Goal: Information Seeking & Learning: Check status

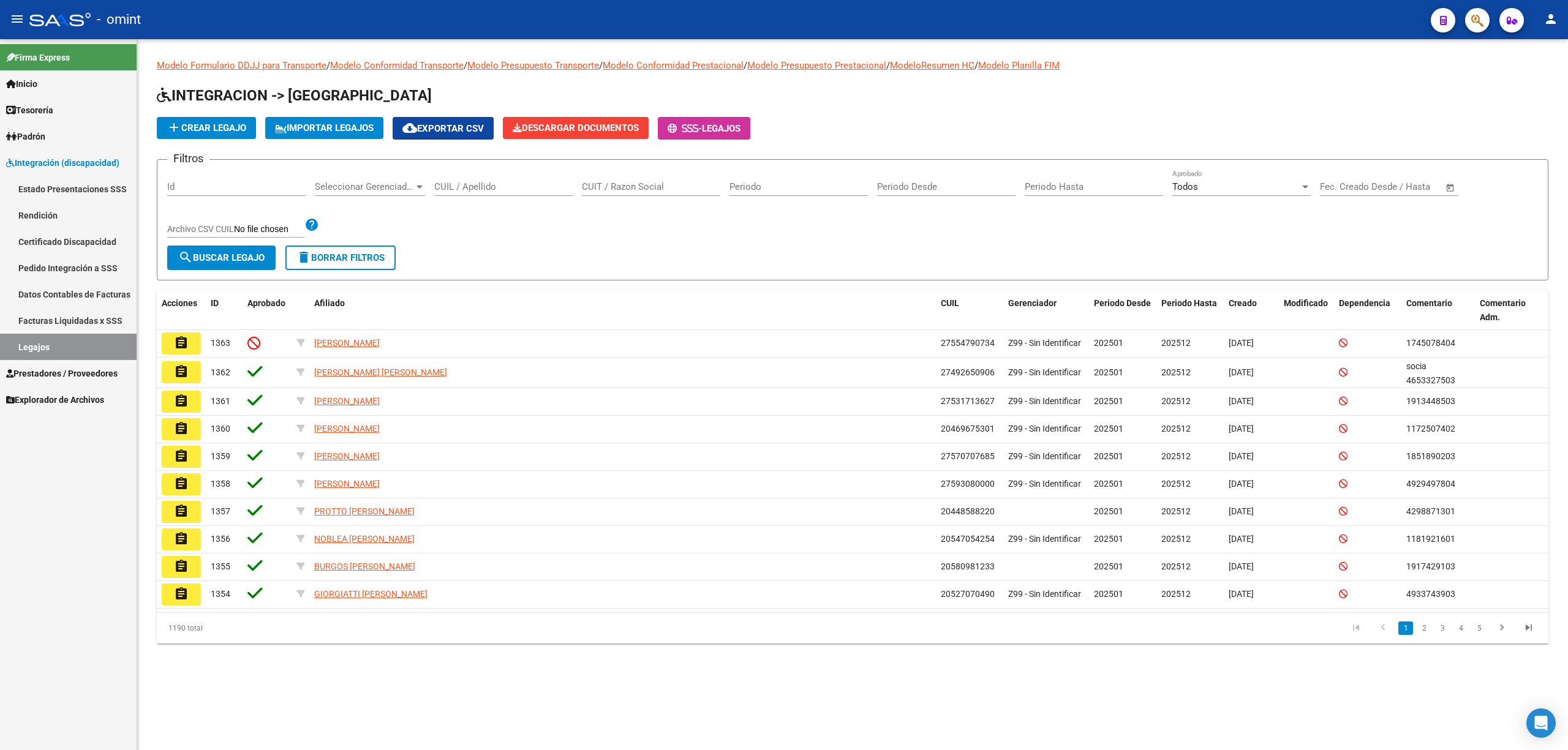
click at [641, 189] on input "CUIT / Razon Social" at bounding box center [651, 187] width 139 height 11
click at [484, 182] on input "CUIL / Apellido" at bounding box center [503, 187] width 139 height 11
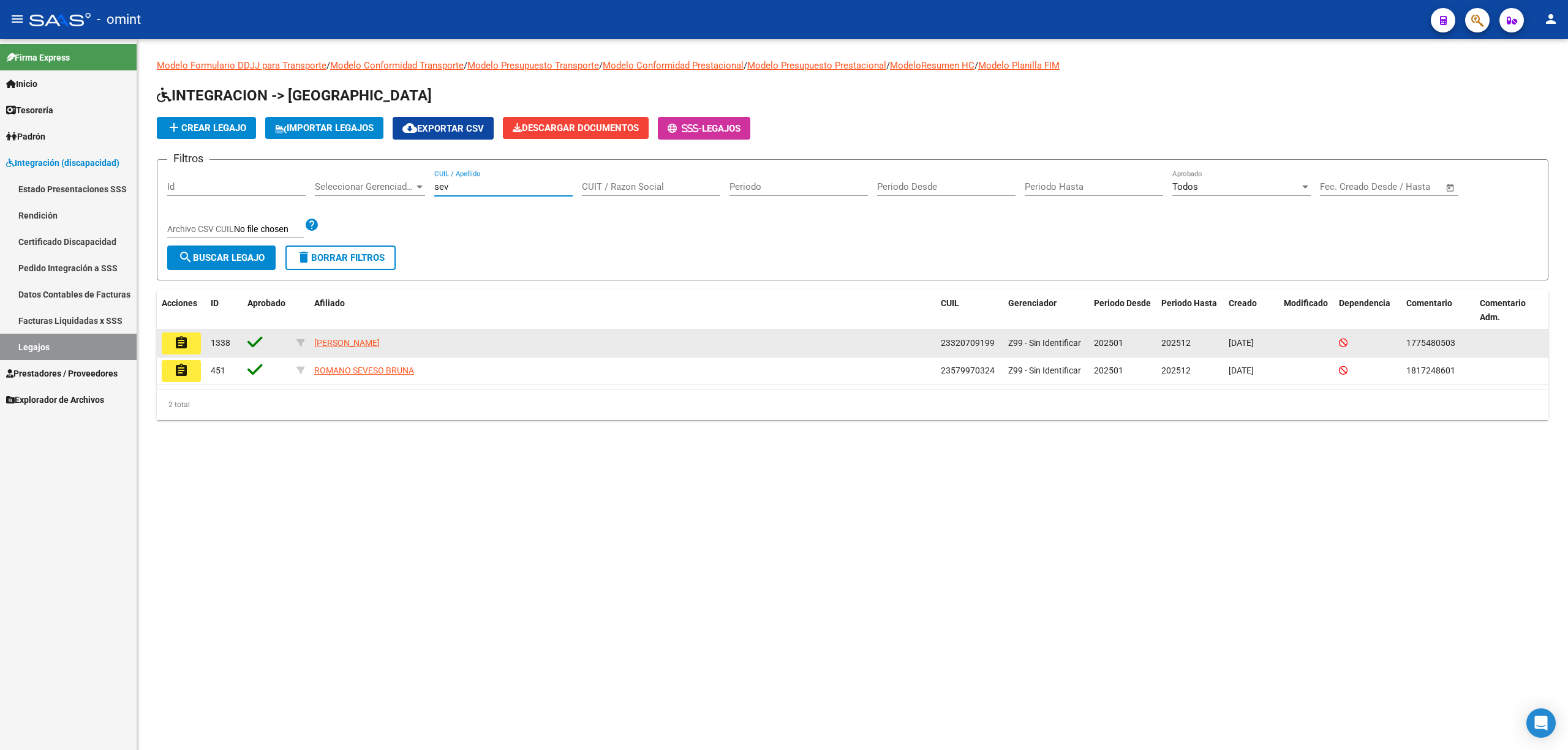
type input "sev"
click at [185, 333] on button "assignment" at bounding box center [181, 343] width 39 height 22
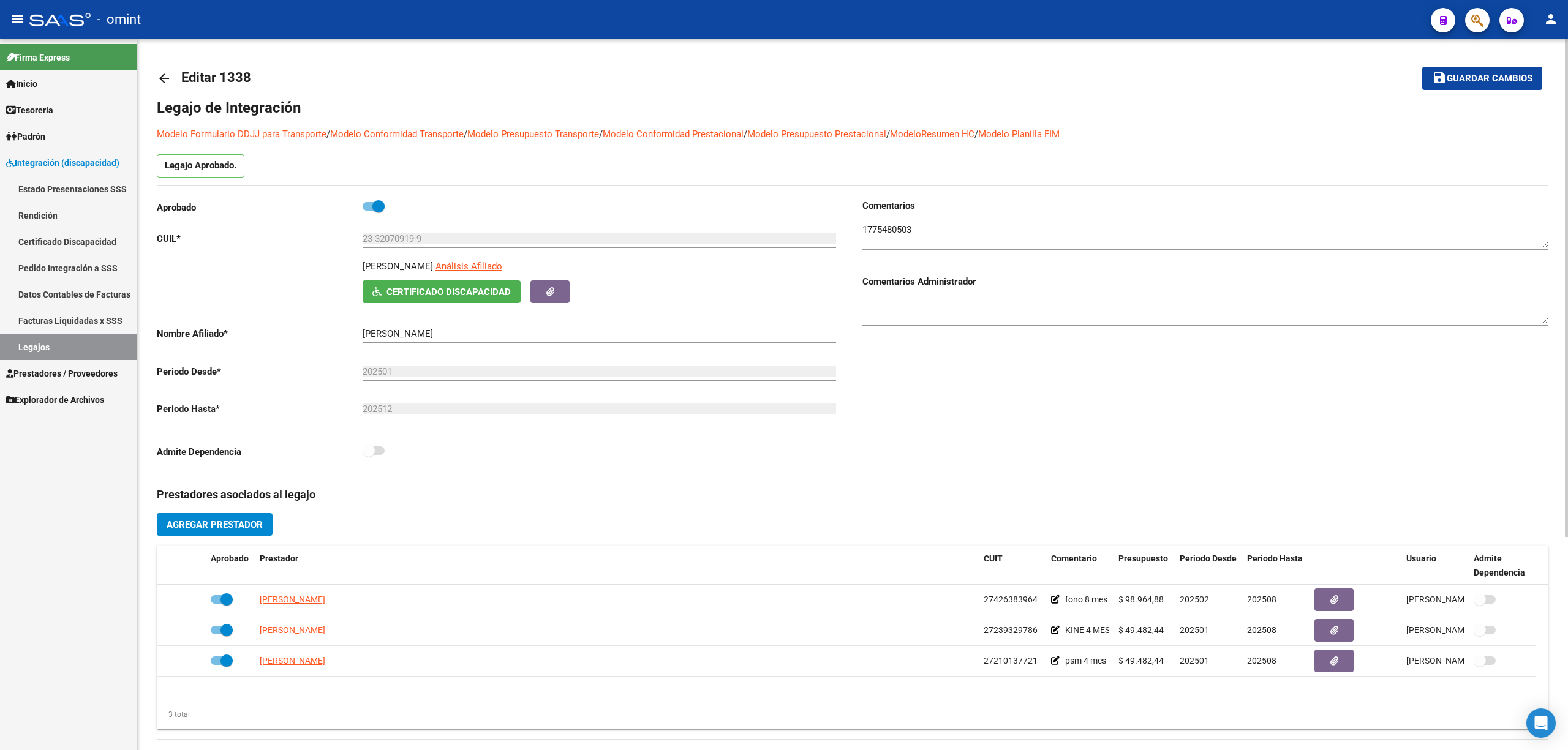
drag, startPoint x: 380, startPoint y: 209, endPoint x: 411, endPoint y: 218, distance: 32.3
click at [380, 208] on span at bounding box center [378, 206] width 12 height 12
click at [369, 211] on input "checkbox" at bounding box center [368, 211] width 1 height 1
checkbox input "false"
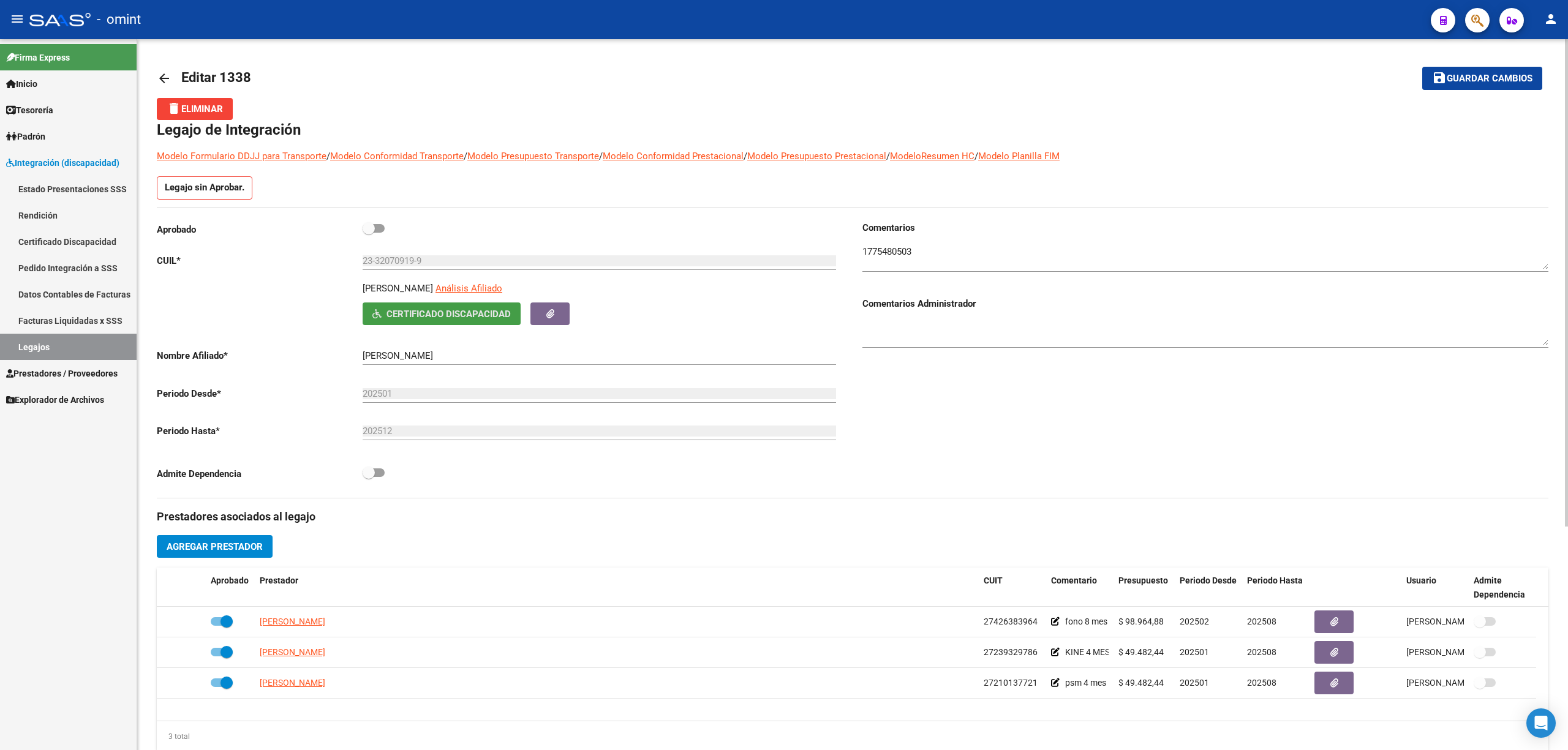
click at [422, 319] on span "Certificado Discapacidad" at bounding box center [448, 314] width 124 height 11
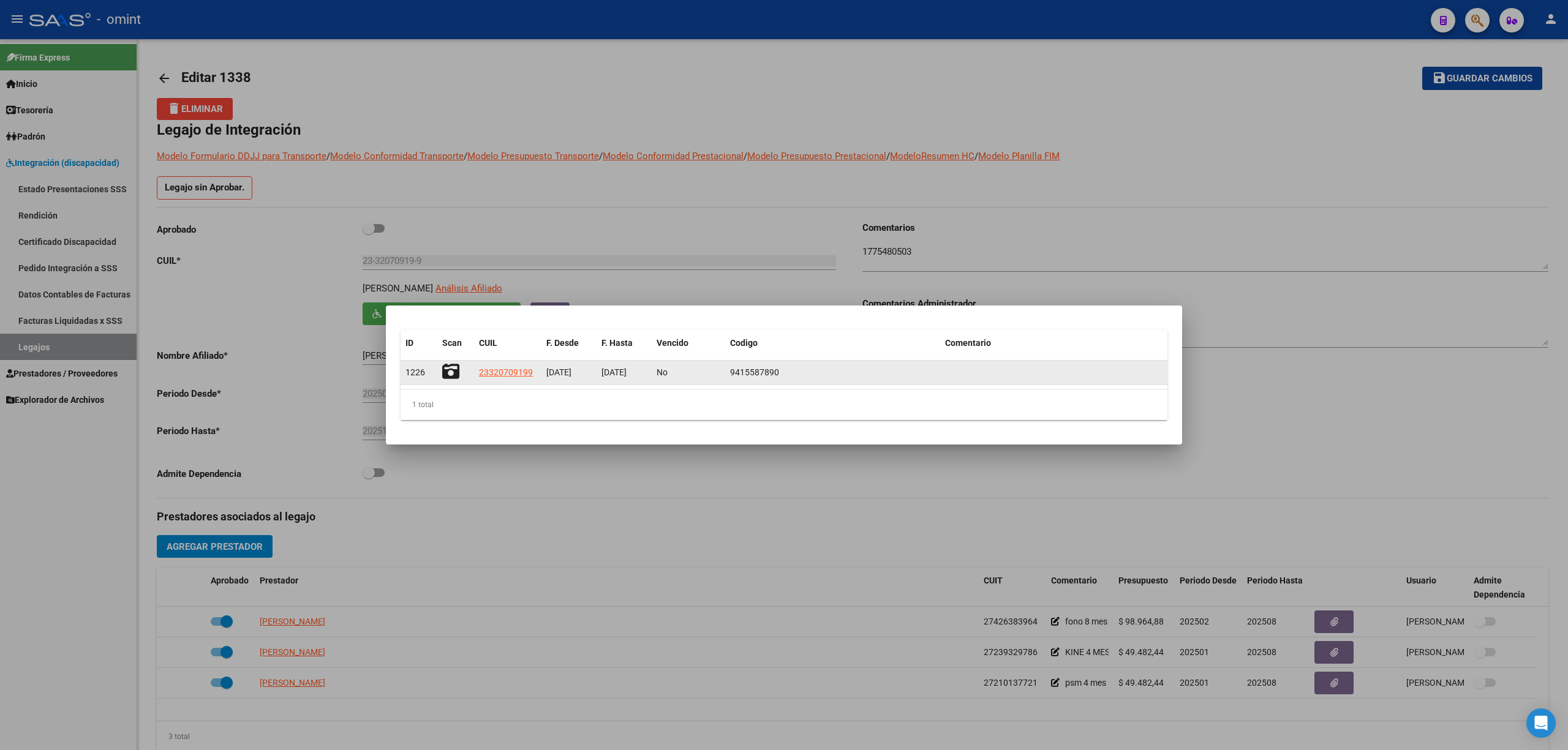
click at [449, 371] on icon at bounding box center [451, 372] width 17 height 17
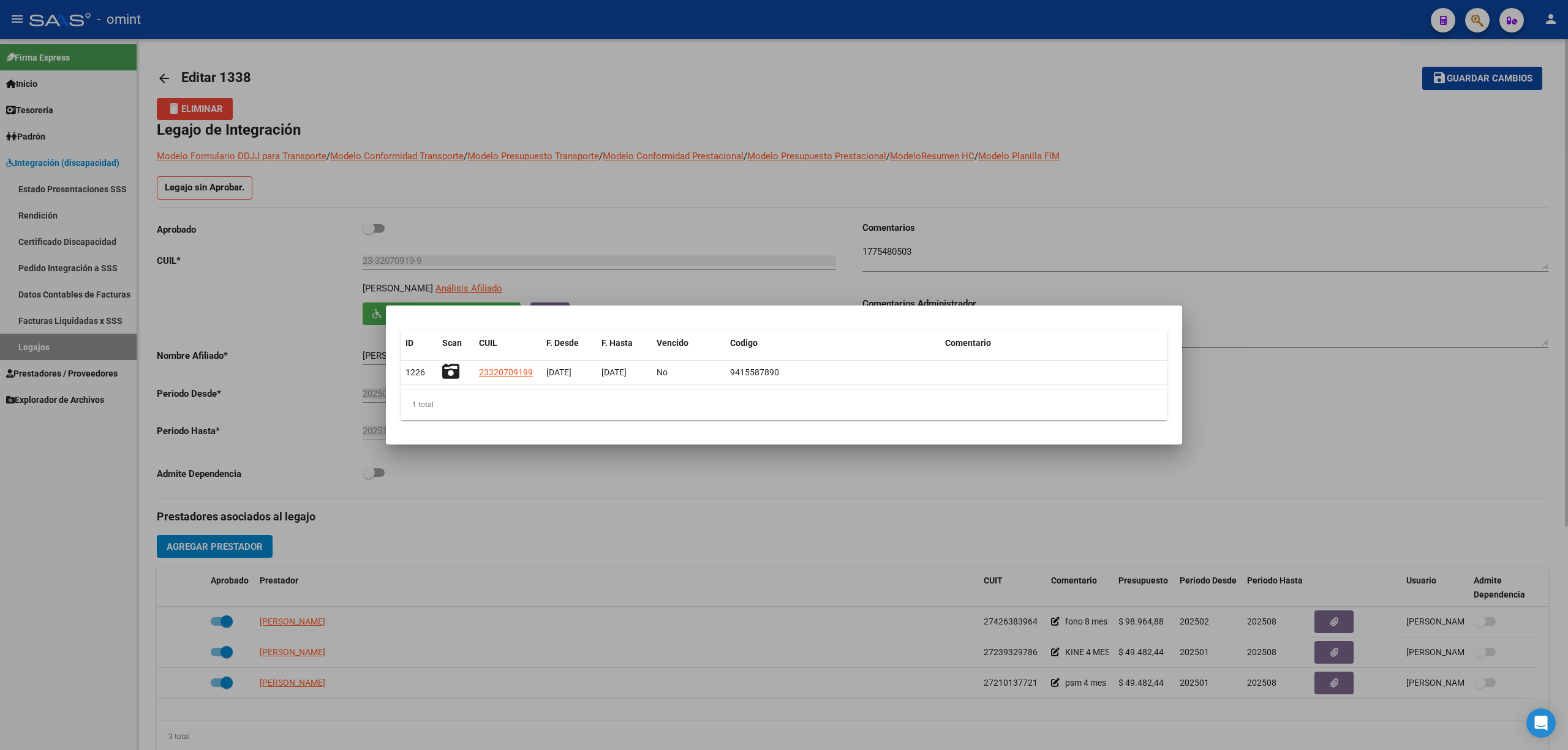
click at [515, 209] on div at bounding box center [784, 375] width 1568 height 750
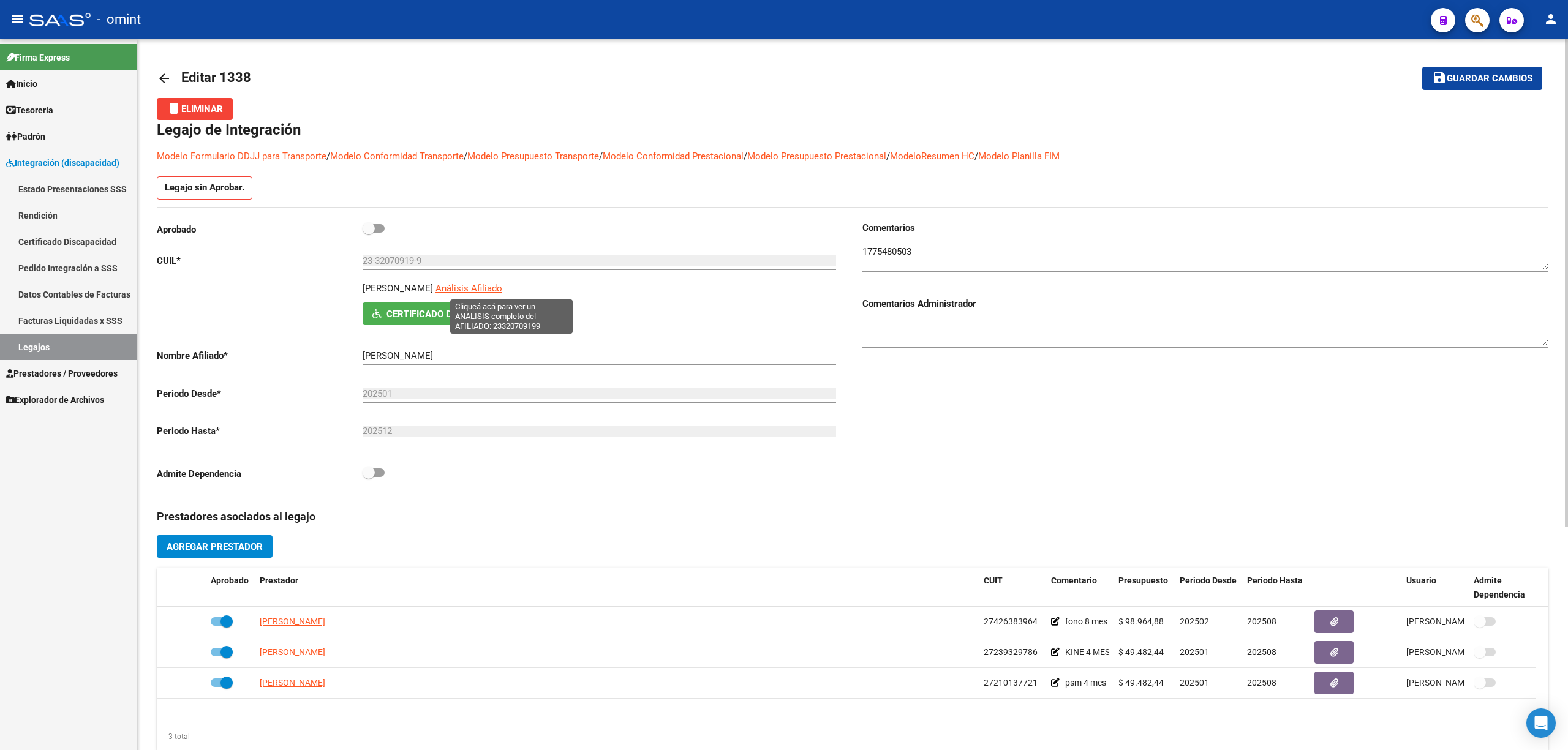
click at [502, 292] on span "Análisis Afiliado" at bounding box center [468, 288] width 67 height 11
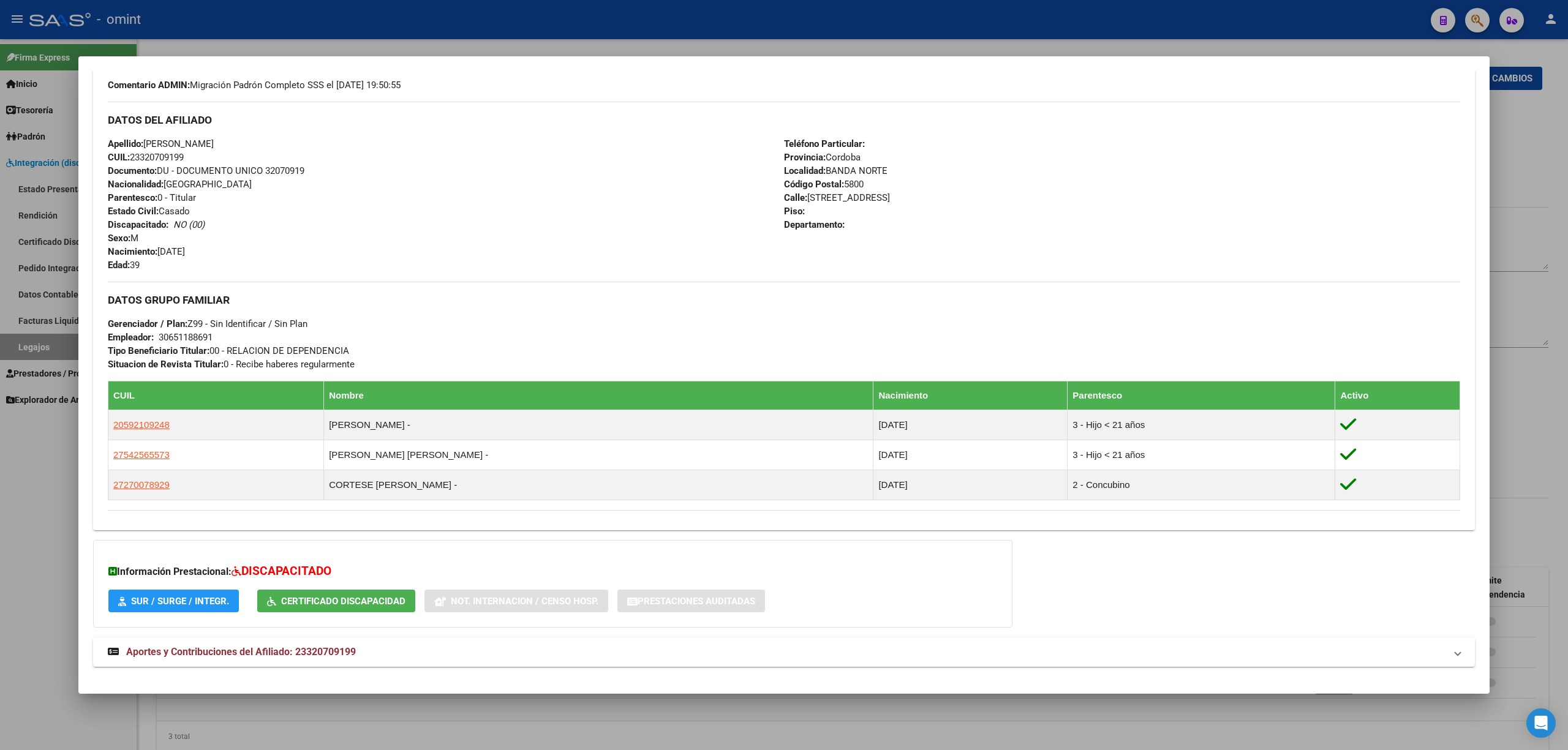
scroll to position [391, 0]
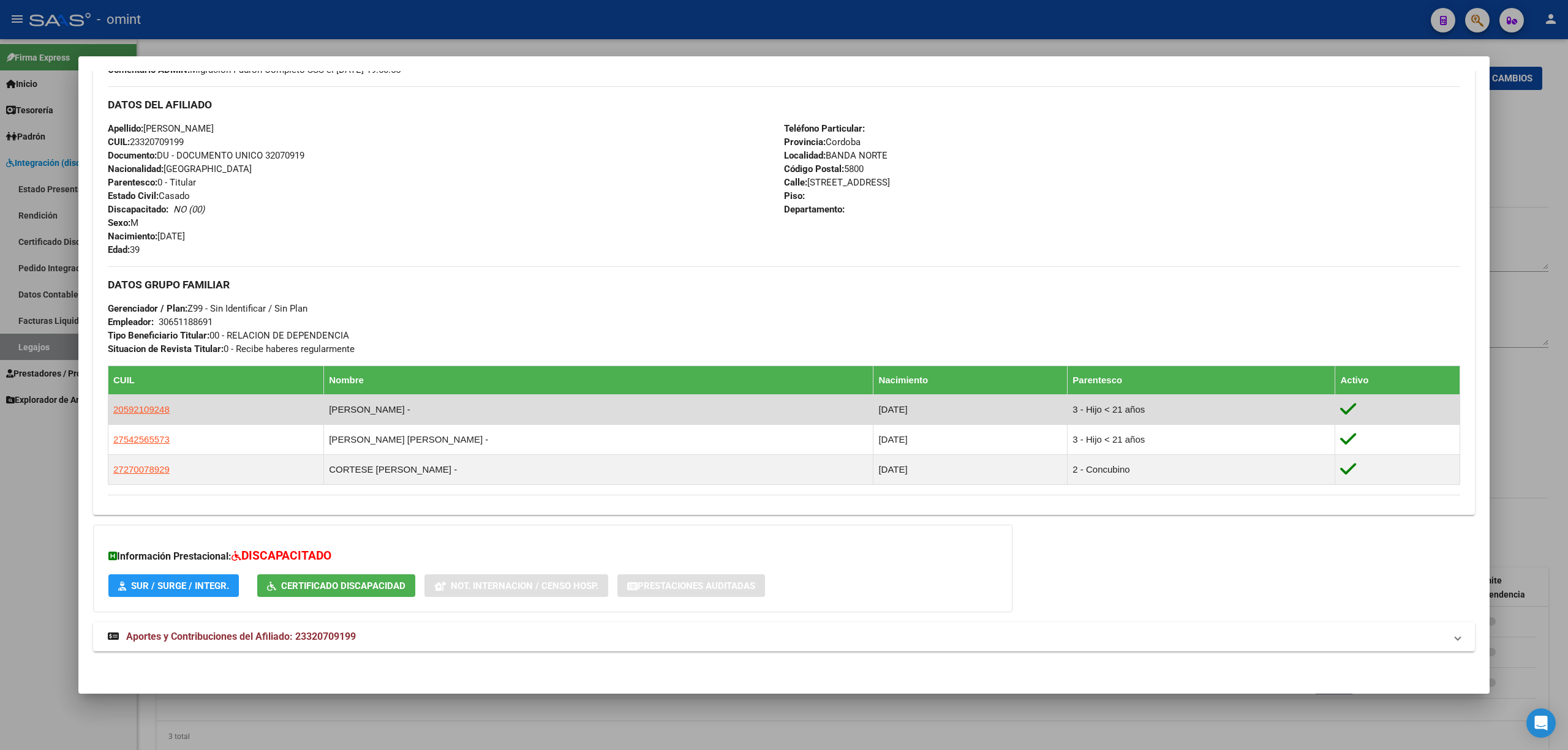
click at [1336, 413] on td at bounding box center [1398, 409] width 125 height 30
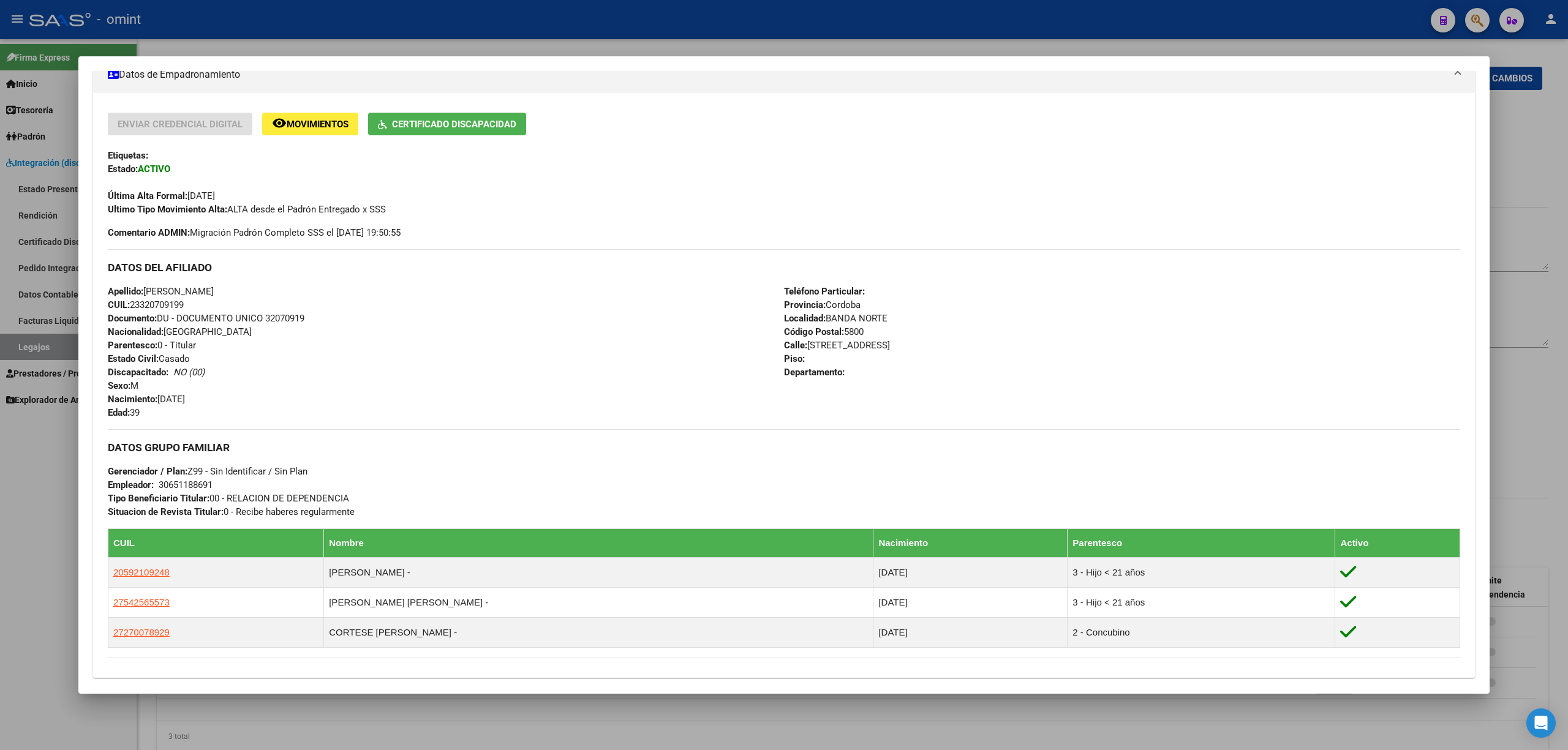
scroll to position [0, 0]
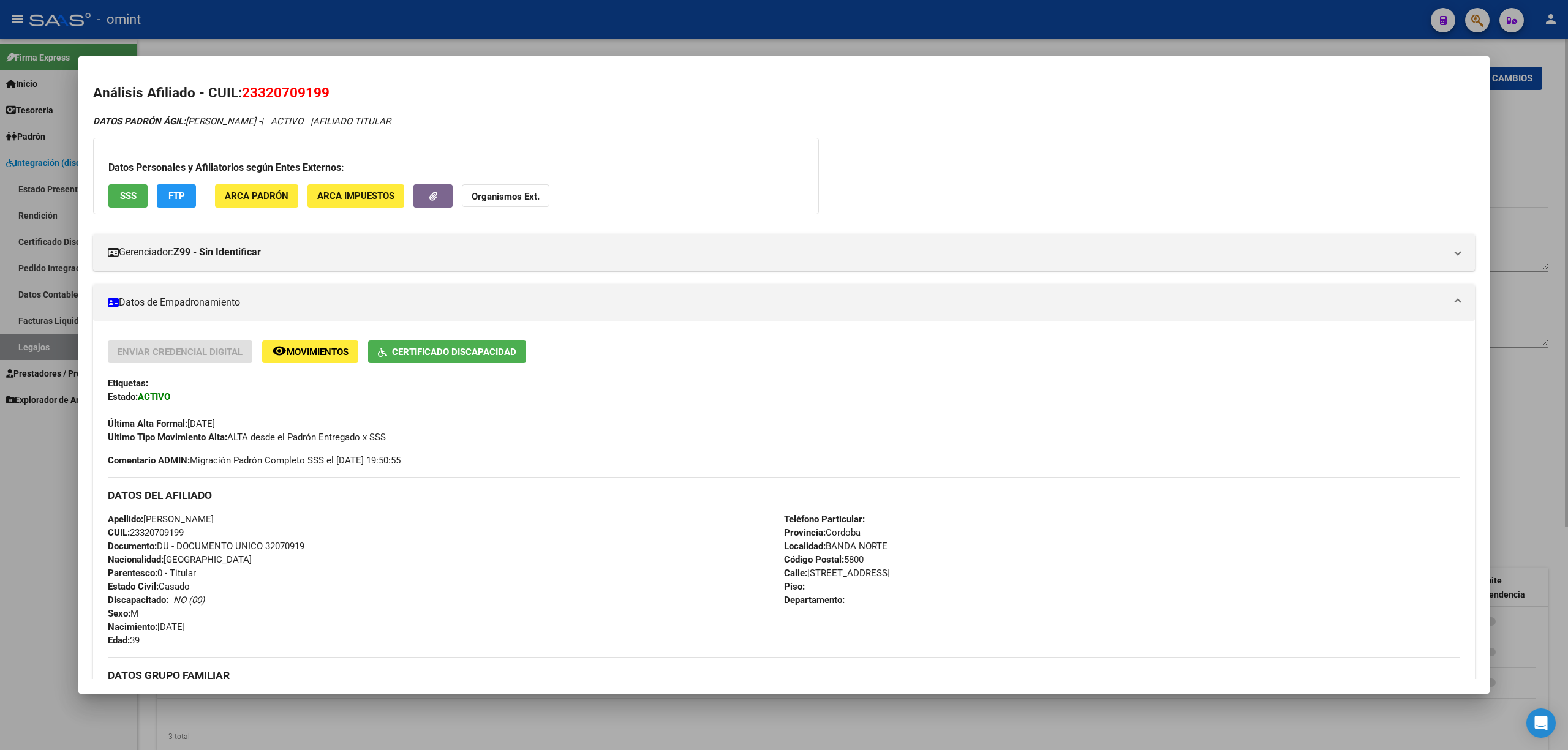
click at [422, 45] on div at bounding box center [784, 375] width 1568 height 750
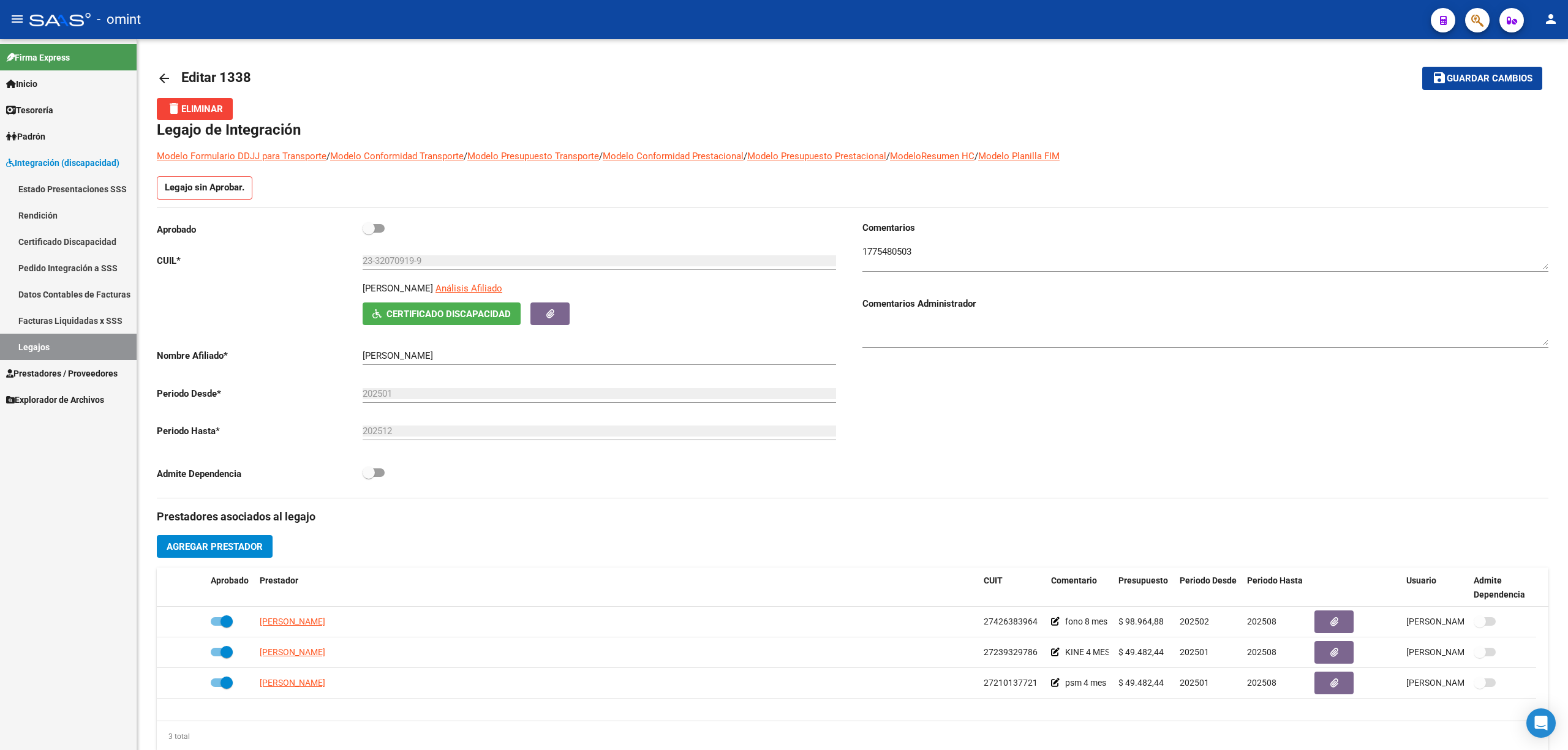
click at [76, 238] on link "Certificado Discapacidad" at bounding box center [68, 241] width 137 height 27
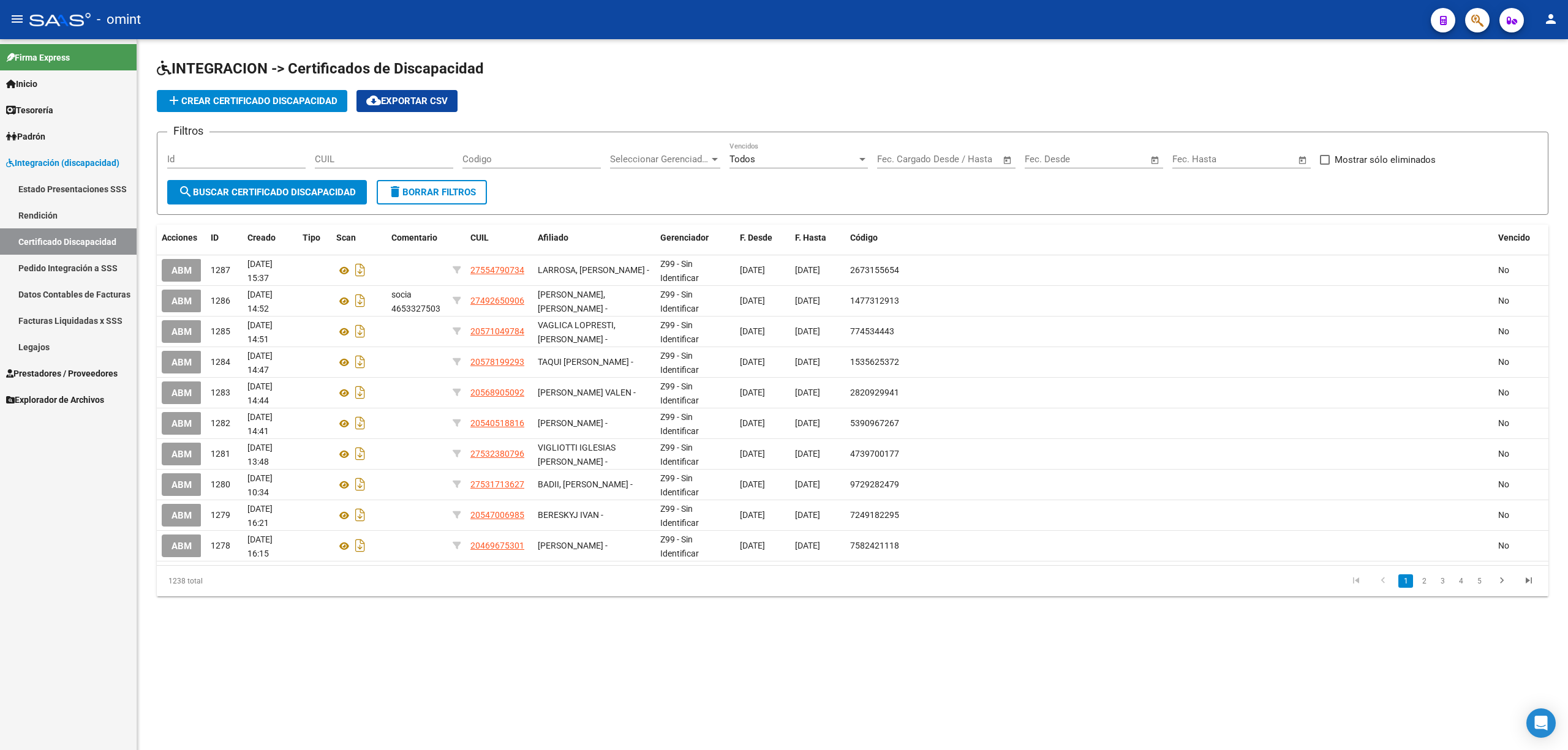
click at [32, 344] on link "Legajos" at bounding box center [68, 347] width 137 height 27
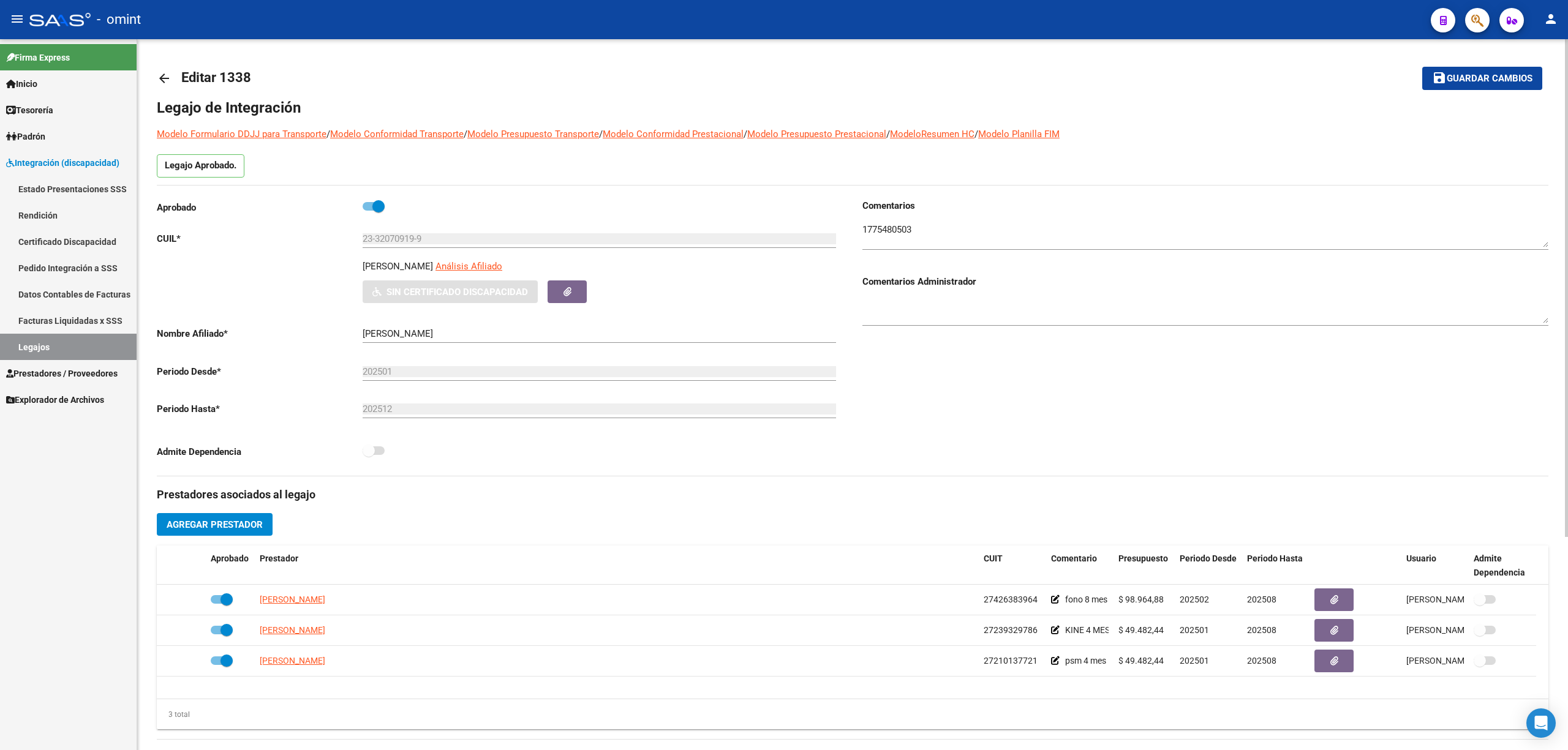
click at [395, 239] on input "23-32070919-9" at bounding box center [599, 239] width 474 height 11
click at [405, 234] on input "23-32070919-9" at bounding box center [599, 239] width 474 height 11
click at [404, 234] on input "23-32070919-9" at bounding box center [599, 239] width 474 height 11
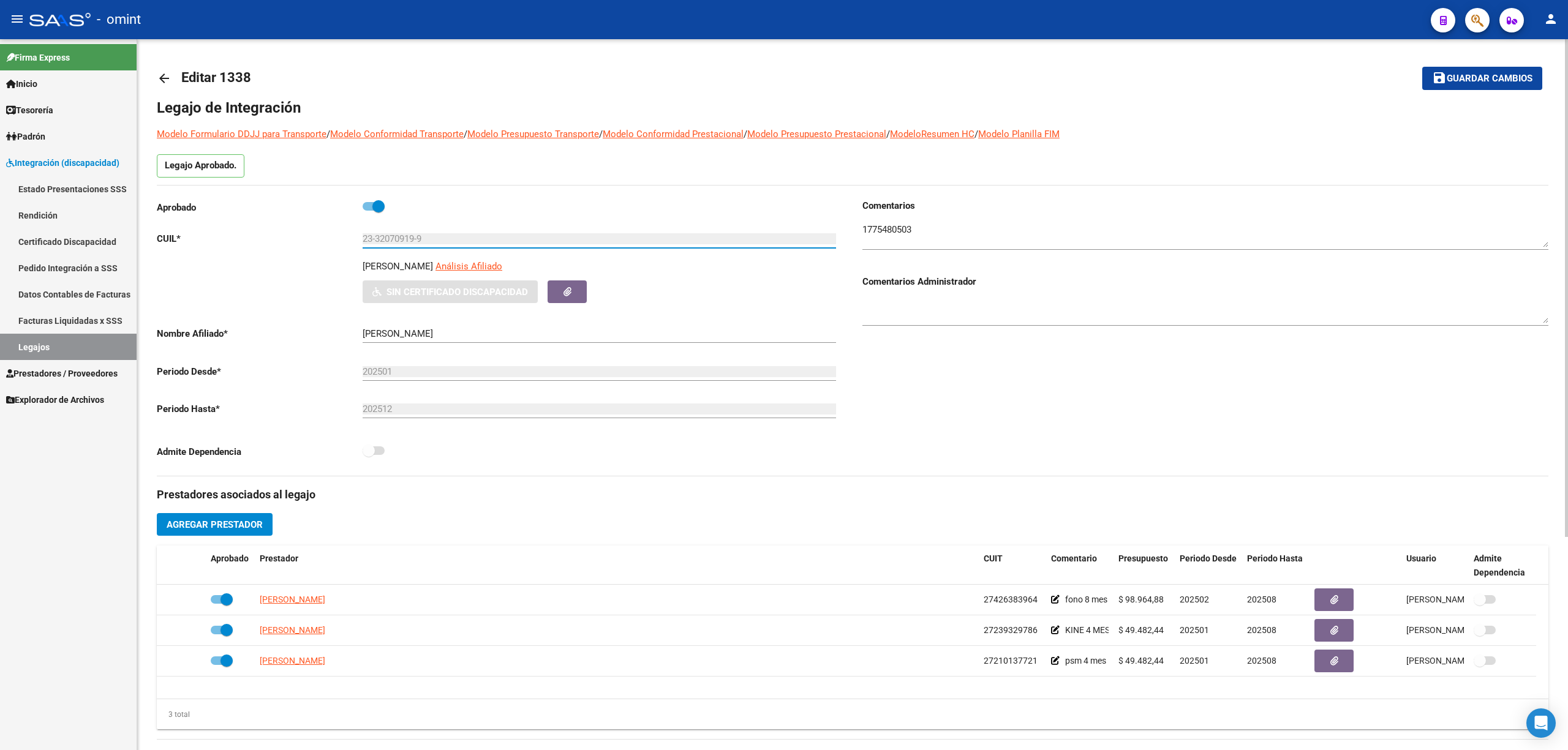
click at [404, 234] on input "23-32070919-9" at bounding box center [599, 239] width 474 height 11
click at [500, 268] on span "Análisis Afiliado" at bounding box center [468, 266] width 67 height 11
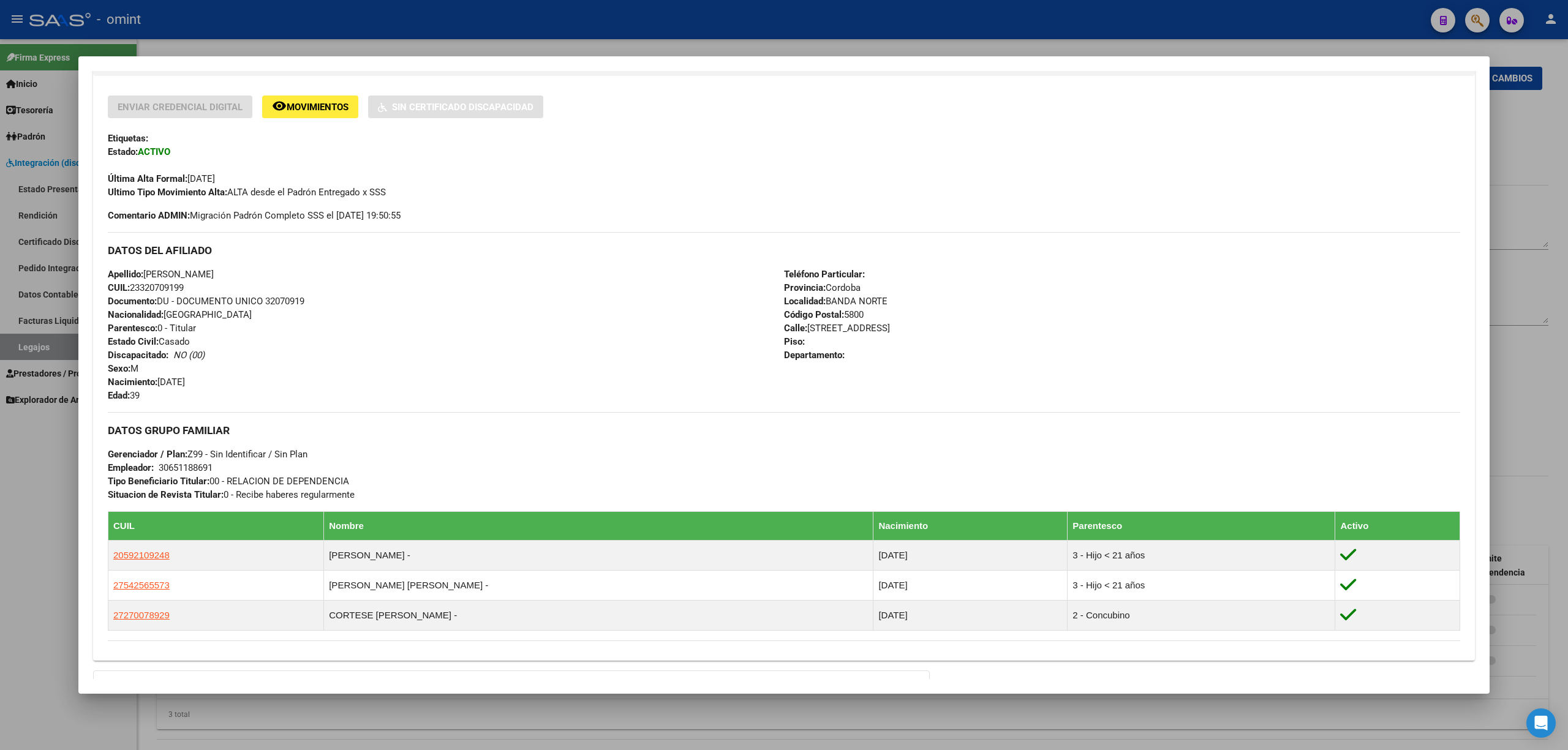
scroll to position [387, 0]
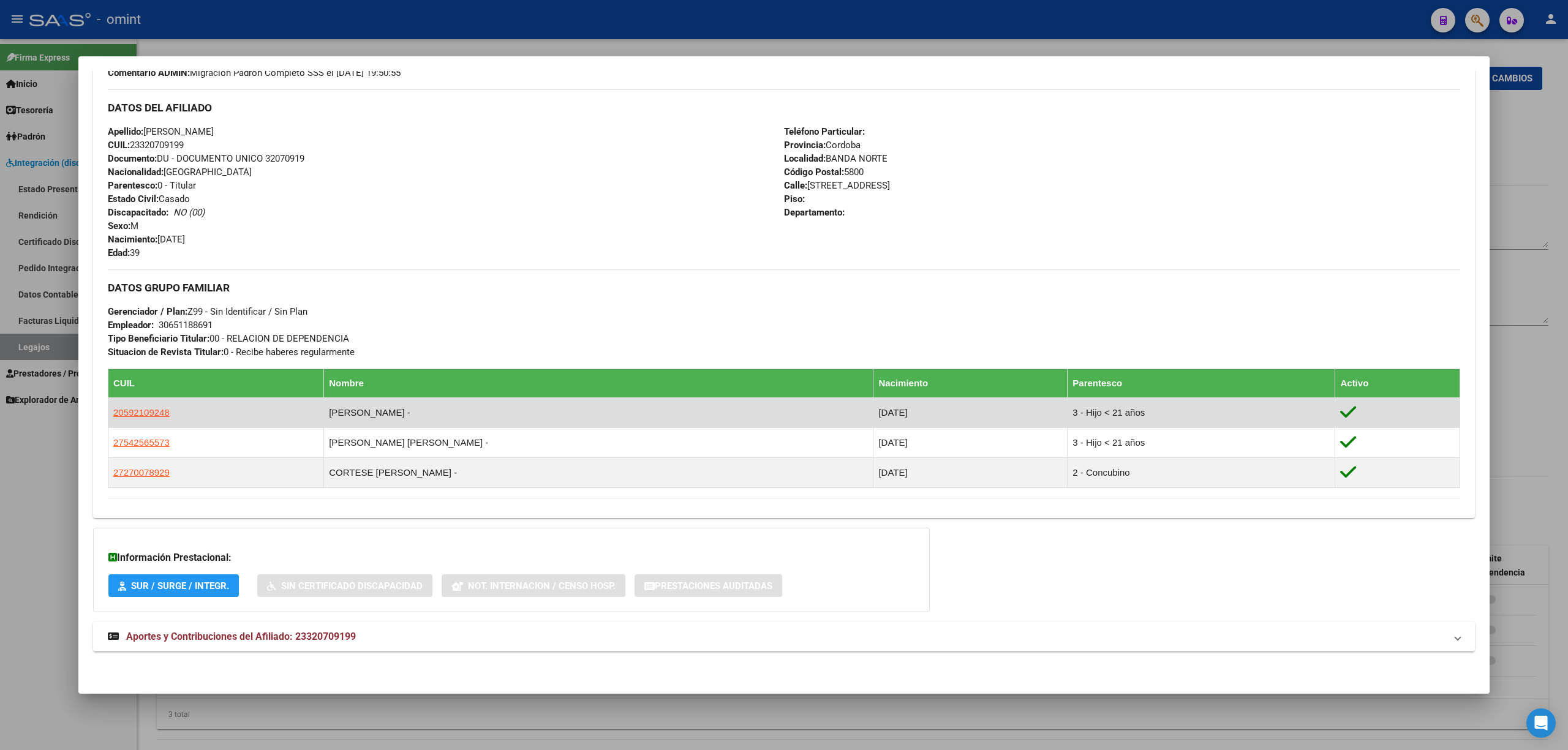
drag, startPoint x: 171, startPoint y: 414, endPoint x: 108, endPoint y: 414, distance: 63.0
click at [108, 414] on td "20592109248" at bounding box center [216, 413] width 216 height 30
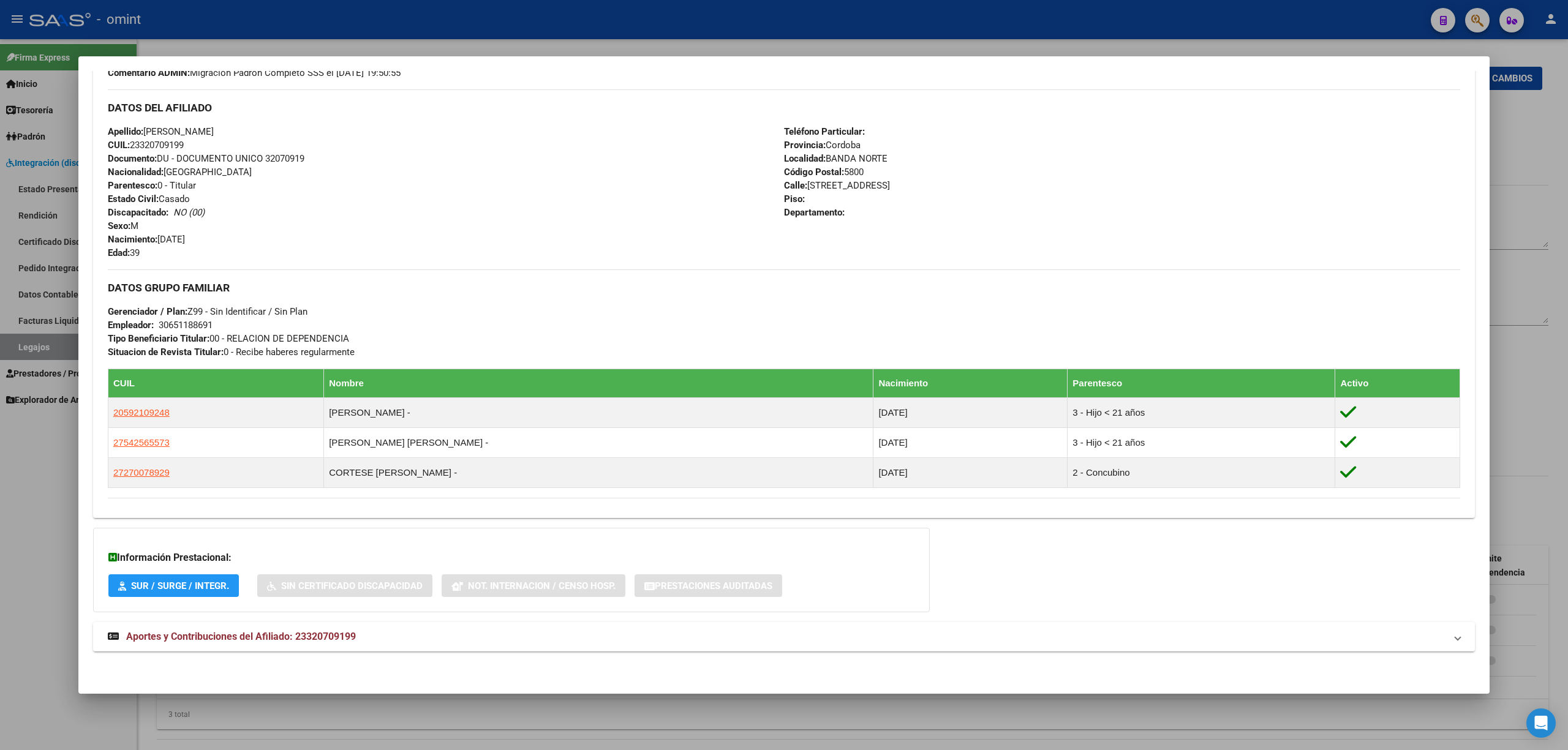
copy span "20592109248"
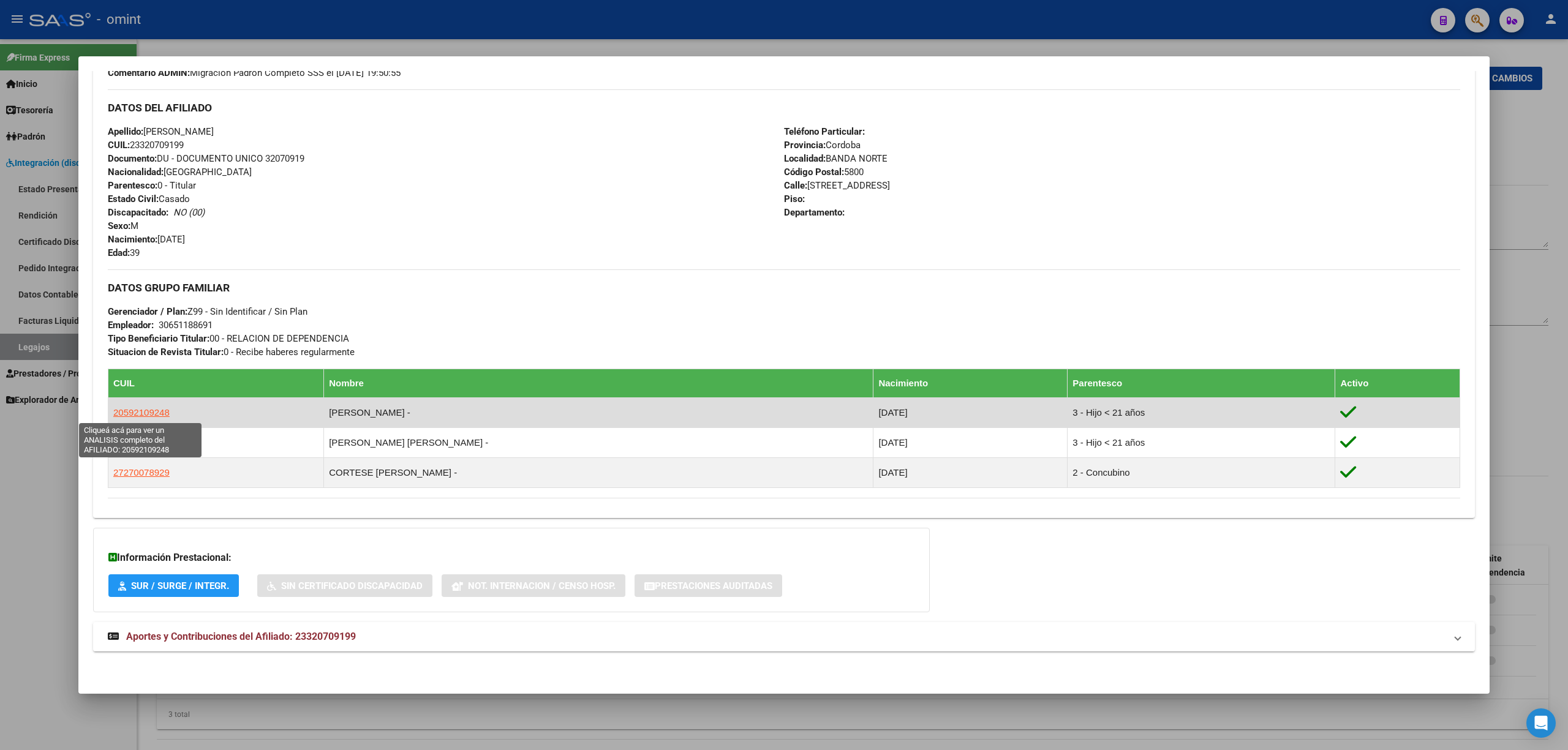
copy span "20592109248"
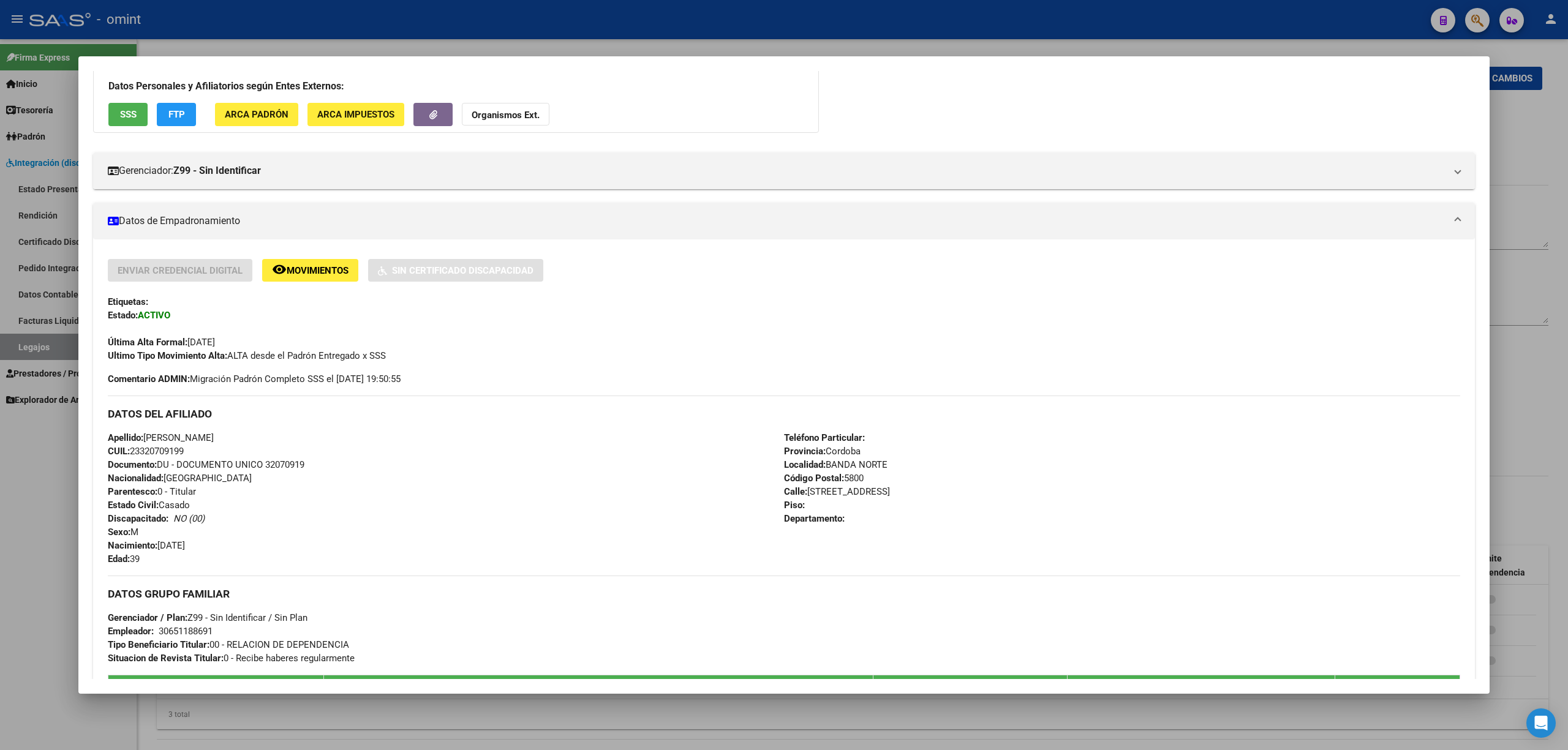
scroll to position [0, 0]
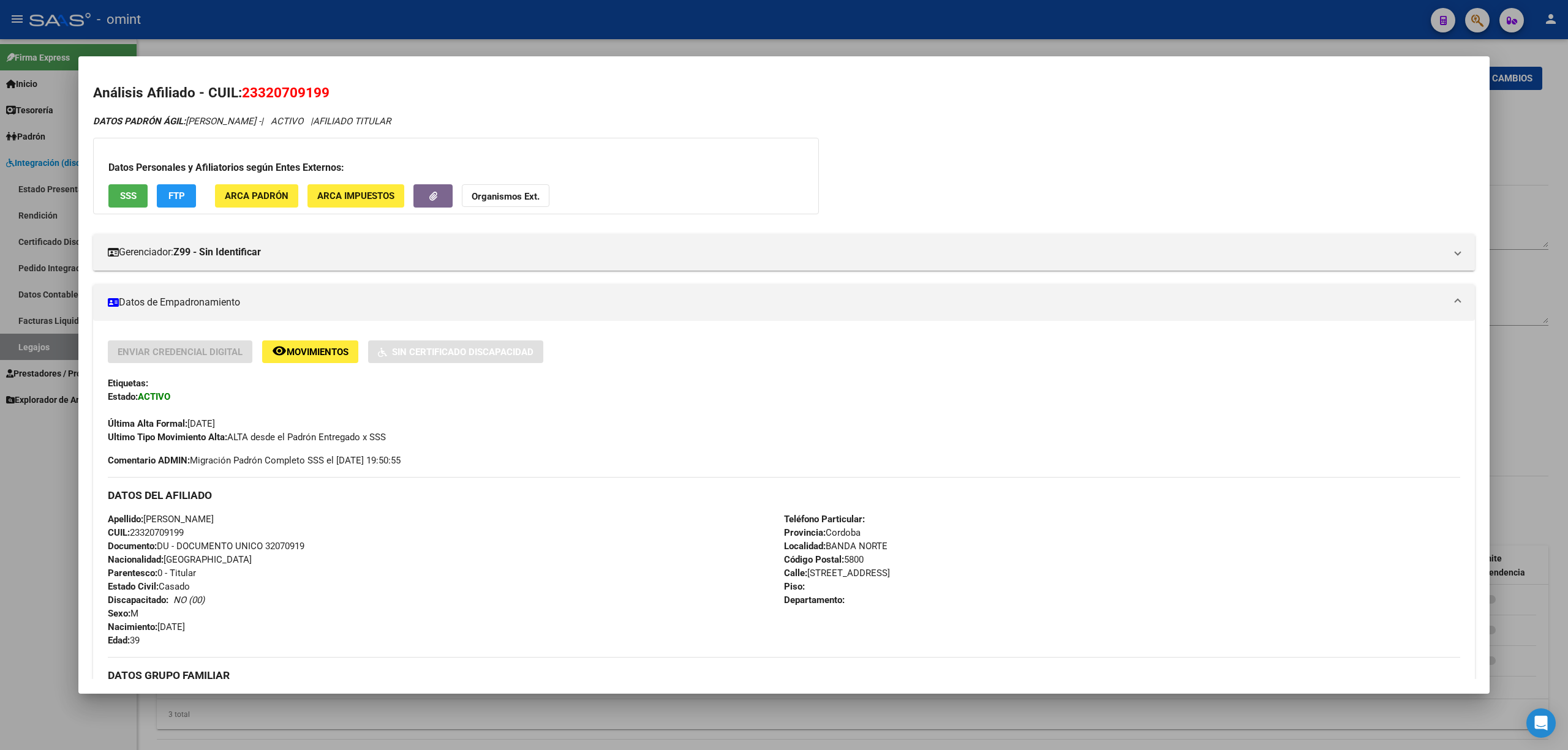
click at [237, 22] on div at bounding box center [784, 375] width 1568 height 750
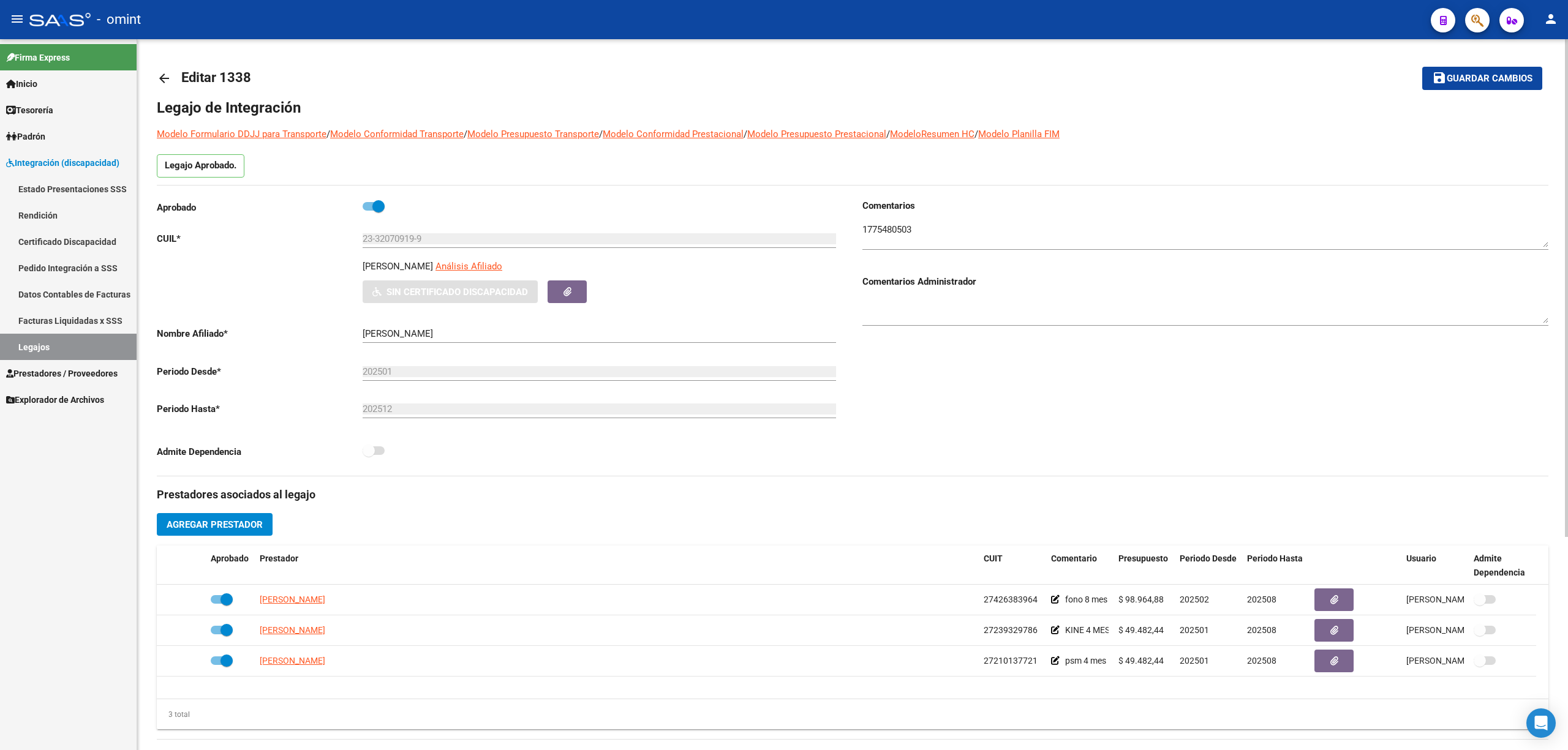
click at [404, 244] on input "23-32070919-9" at bounding box center [599, 239] width 474 height 11
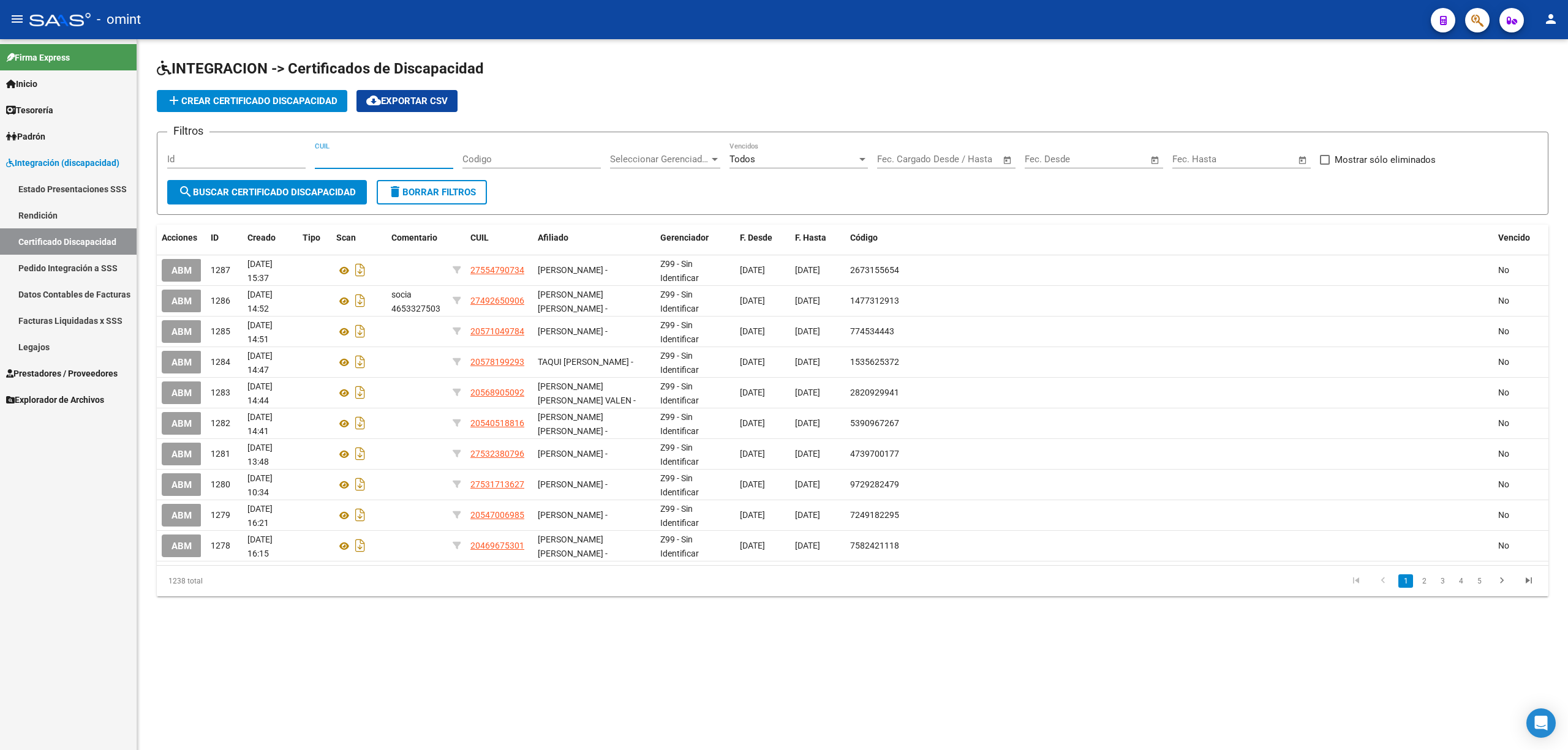
click at [358, 155] on input "CUIL" at bounding box center [384, 159] width 139 height 11
paste input "23-32070919-9"
type input "23-32070919-9"
click at [261, 195] on span "search Buscar Certificado Discapacidad" at bounding box center [267, 193] width 178 height 11
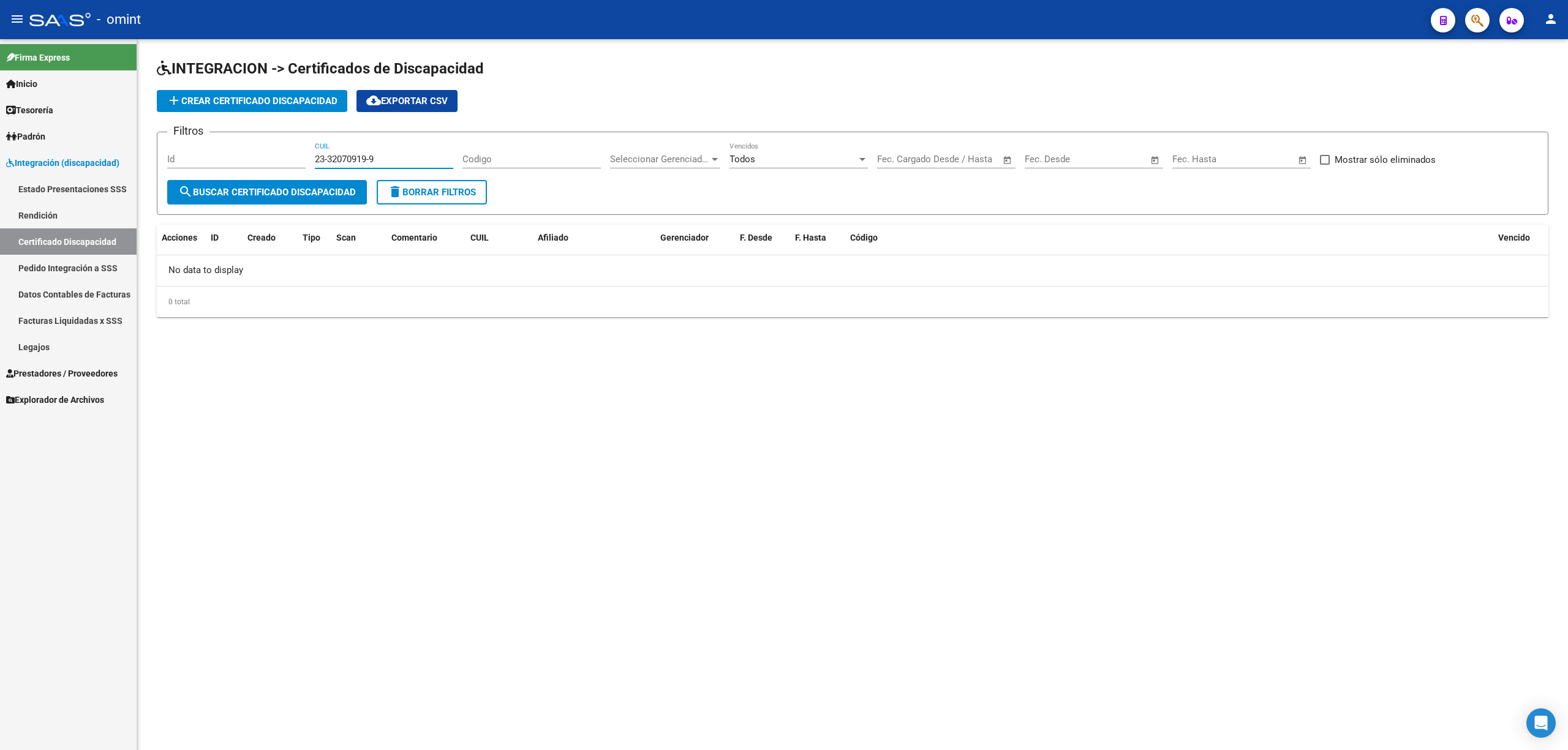
drag, startPoint x: 283, startPoint y: 155, endPoint x: 271, endPoint y: 155, distance: 12.0
click at [271, 155] on div "Filtros Id 23-32070919-9 CUIL Codigo Seleccionar Gerenciador Seleccionar Gerenc…" at bounding box center [852, 161] width 1371 height 38
click at [308, 207] on form "Filtros Id 23-32070919-9 CUIL Codigo Seleccionar Gerenciador Seleccionar Gerenc…" at bounding box center [853, 173] width 1392 height 84
click at [293, 199] on button "search Buscar Certificado Discapacidad" at bounding box center [267, 192] width 200 height 25
drag, startPoint x: 353, startPoint y: 160, endPoint x: 268, endPoint y: 162, distance: 85.0
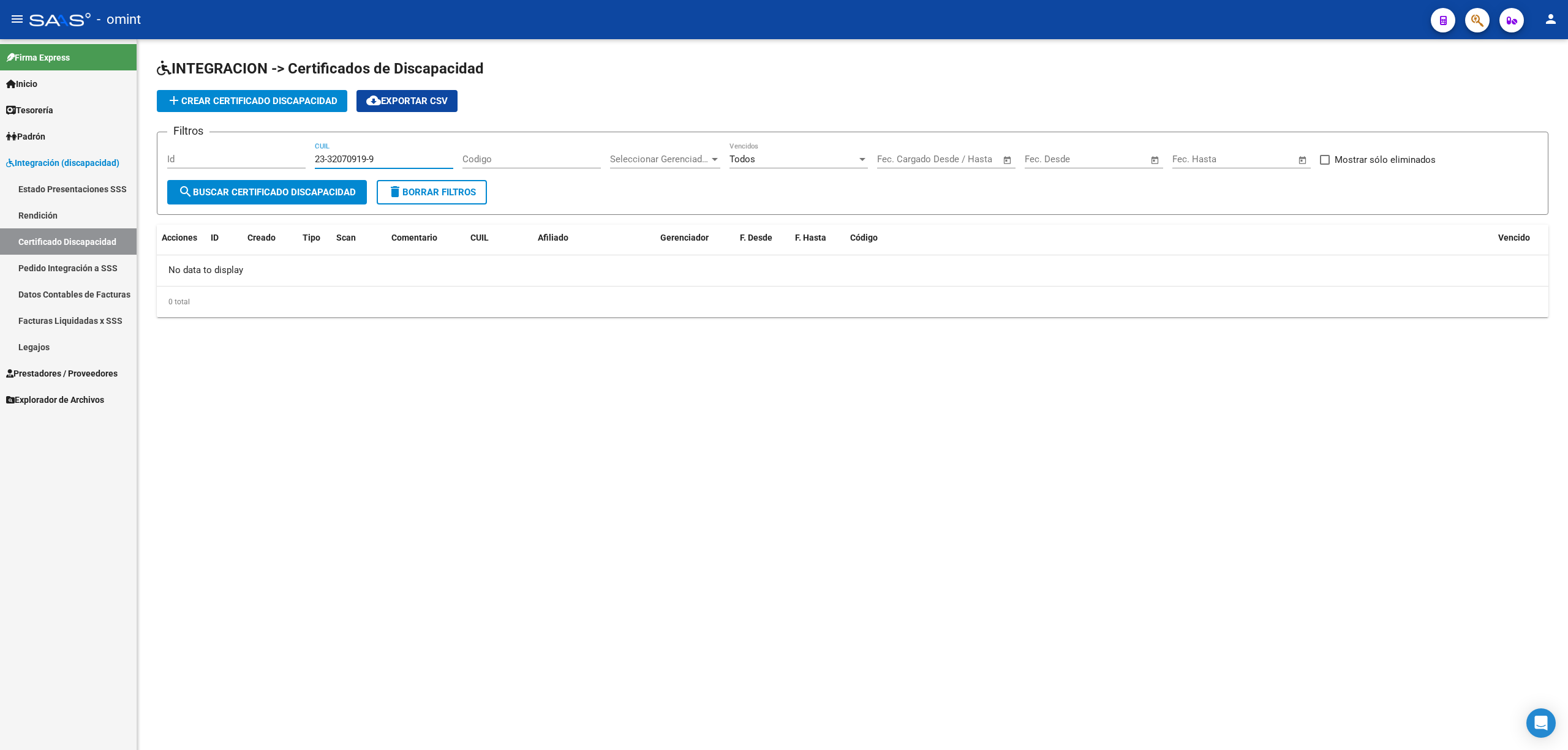
click at [268, 162] on div "Filtros Id 23-32070919-9 CUIL Codigo Seleccionar Gerenciador Seleccionar Gerenc…" at bounding box center [852, 161] width 1371 height 38
click at [444, 196] on span "delete Borrar Filtros" at bounding box center [431, 193] width 88 height 11
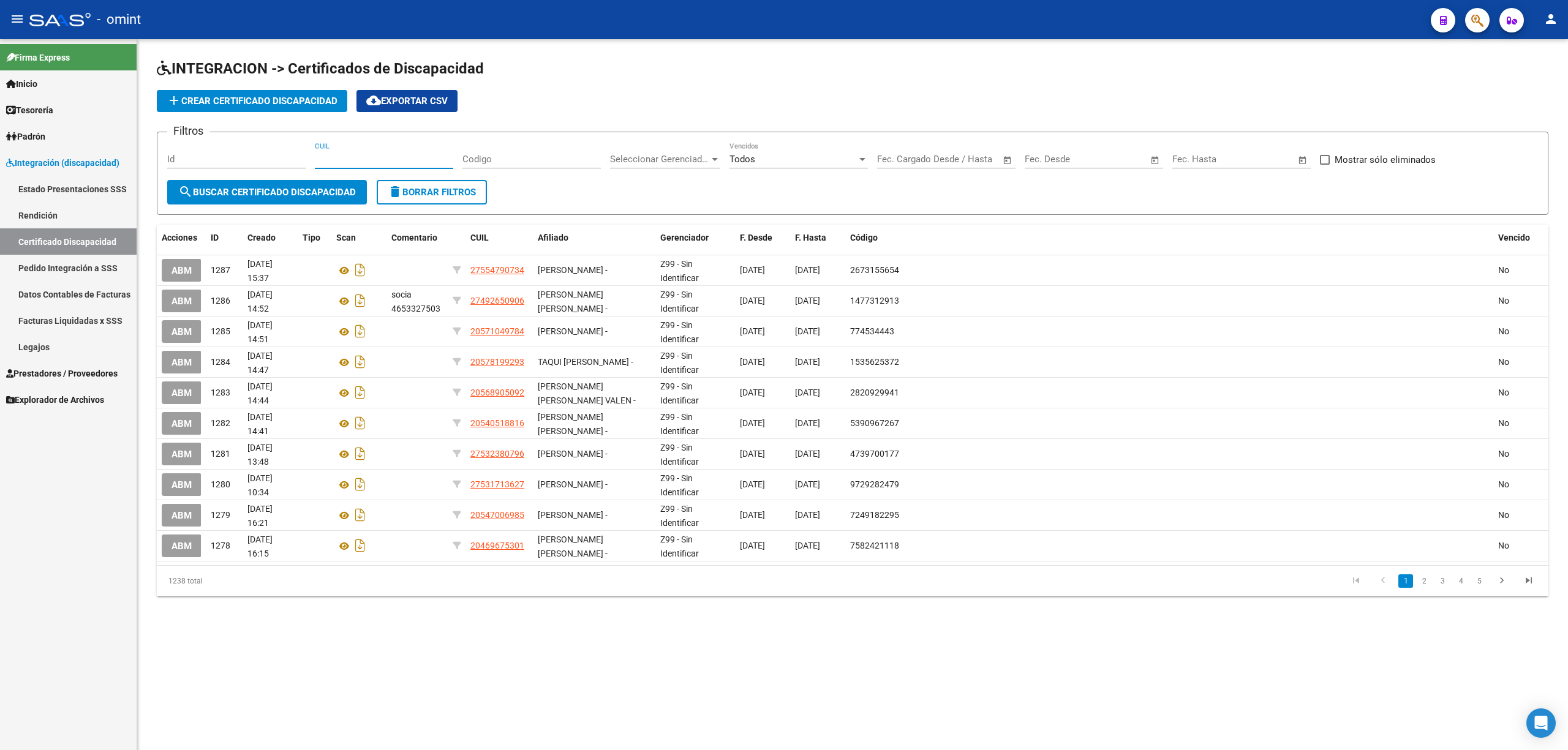
click at [342, 162] on input "CUIL" at bounding box center [384, 159] width 139 height 11
paste input "23-32070919-9"
type input "23-32070919-9"
click at [289, 198] on button "search Buscar Certificado Discapacidad" at bounding box center [267, 192] width 200 height 25
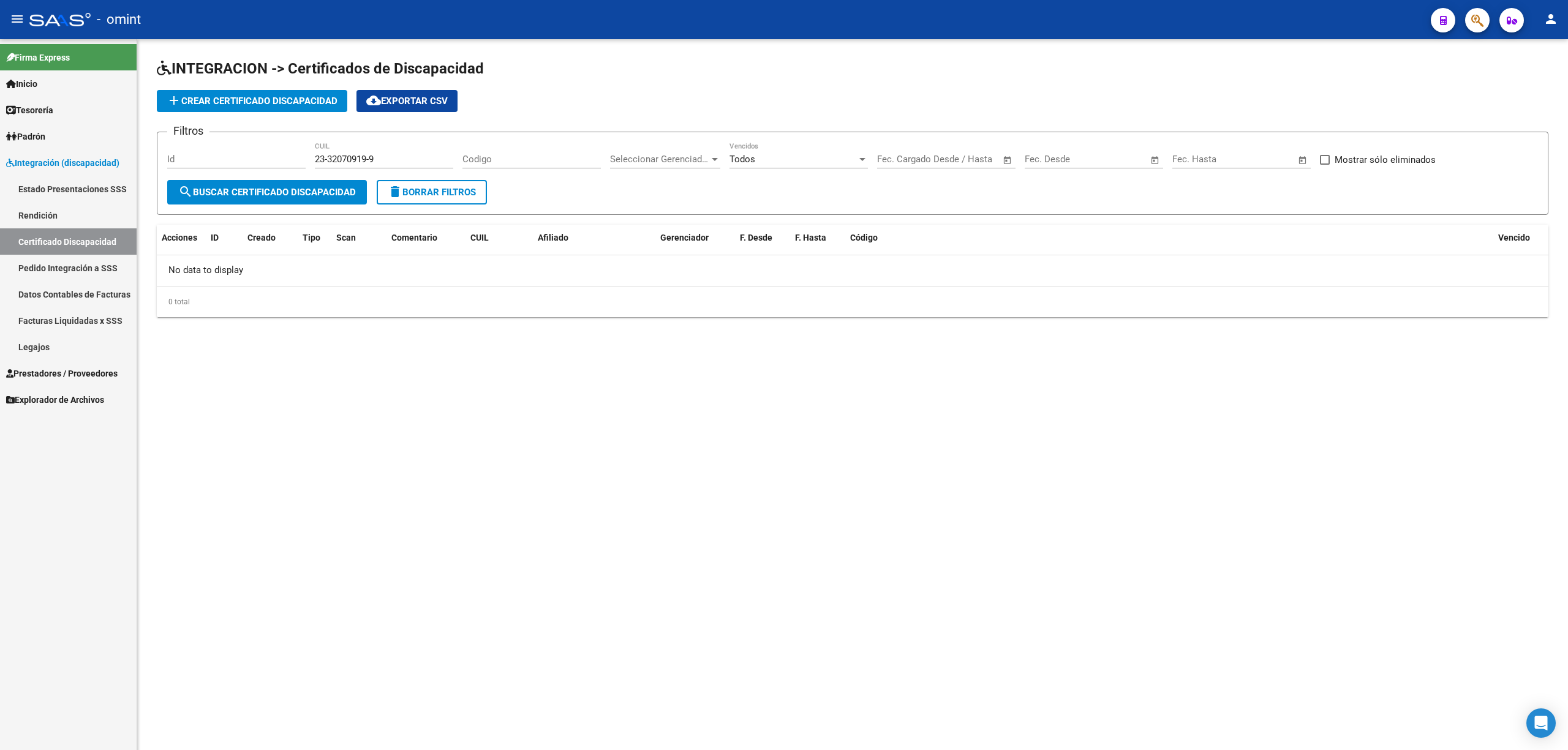
click at [428, 199] on button "delete Borrar Filtros" at bounding box center [431, 192] width 110 height 25
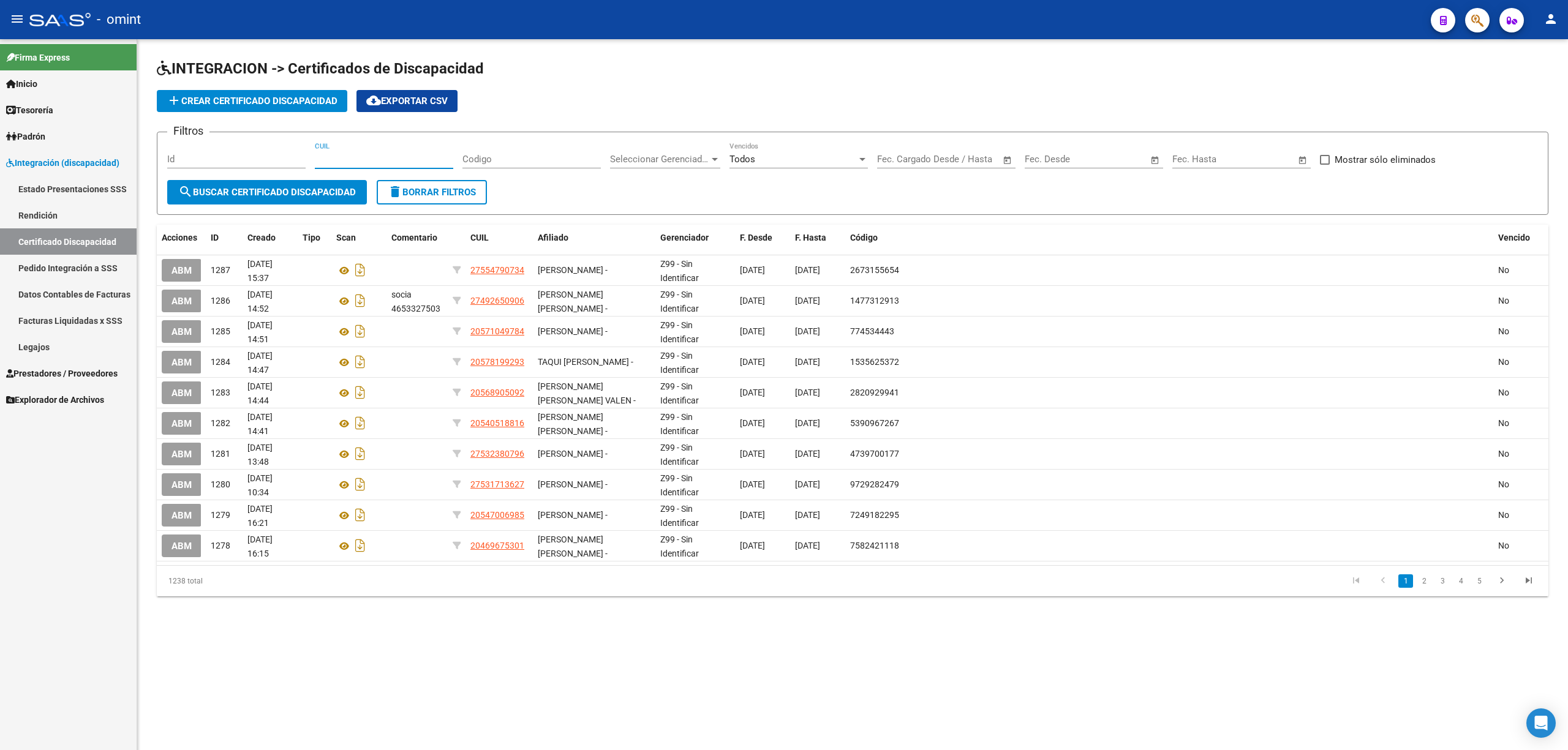
click at [366, 162] on input "CUIL" at bounding box center [384, 159] width 139 height 11
click at [388, 153] on input "CUIL" at bounding box center [384, 159] width 139 height 11
paste input "20-59210924-8"
type input "20-59210924-8"
click at [304, 187] on span "search Buscar Certificado Discapacidad" at bounding box center [267, 193] width 178 height 11
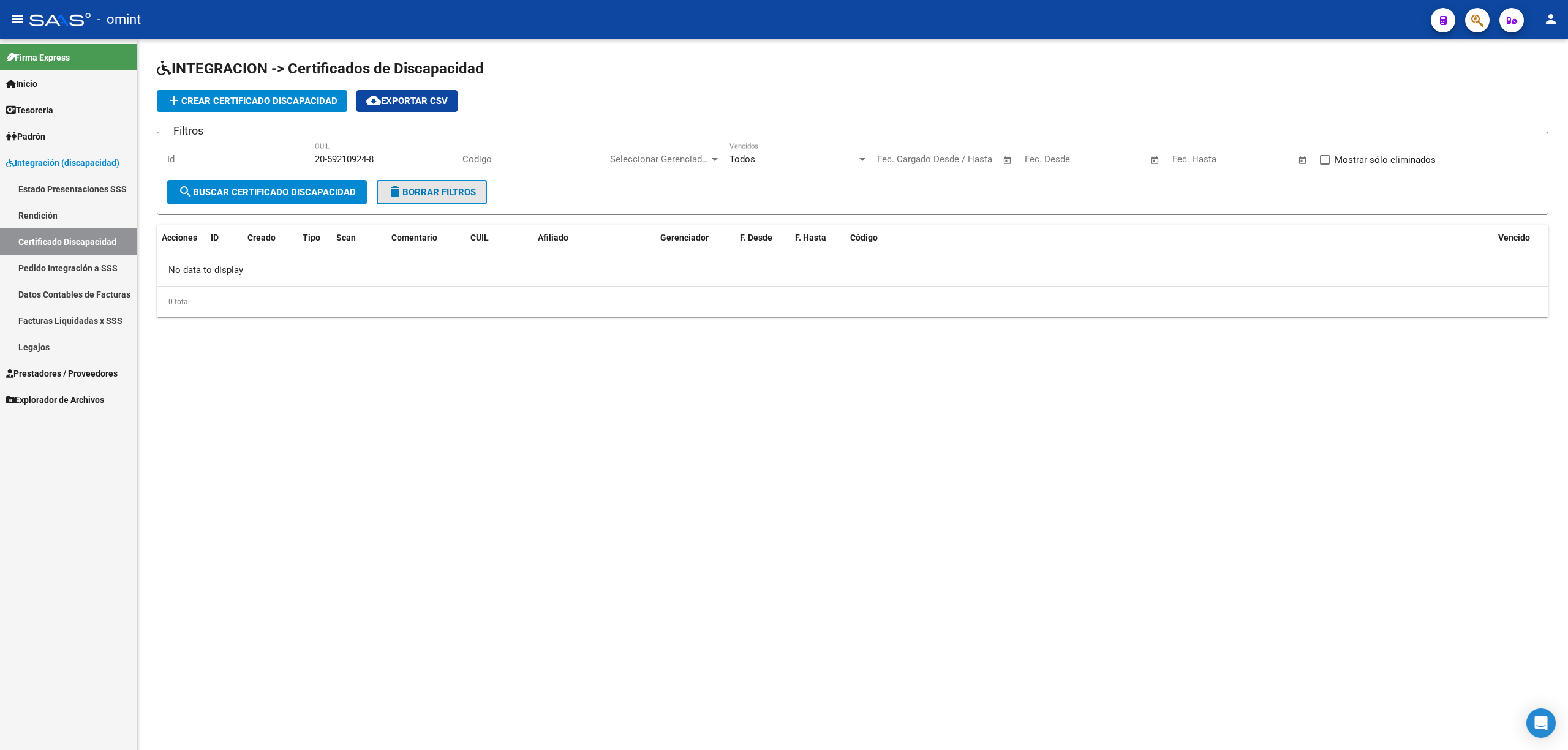
click at [432, 189] on span "delete Borrar Filtros" at bounding box center [431, 193] width 88 height 11
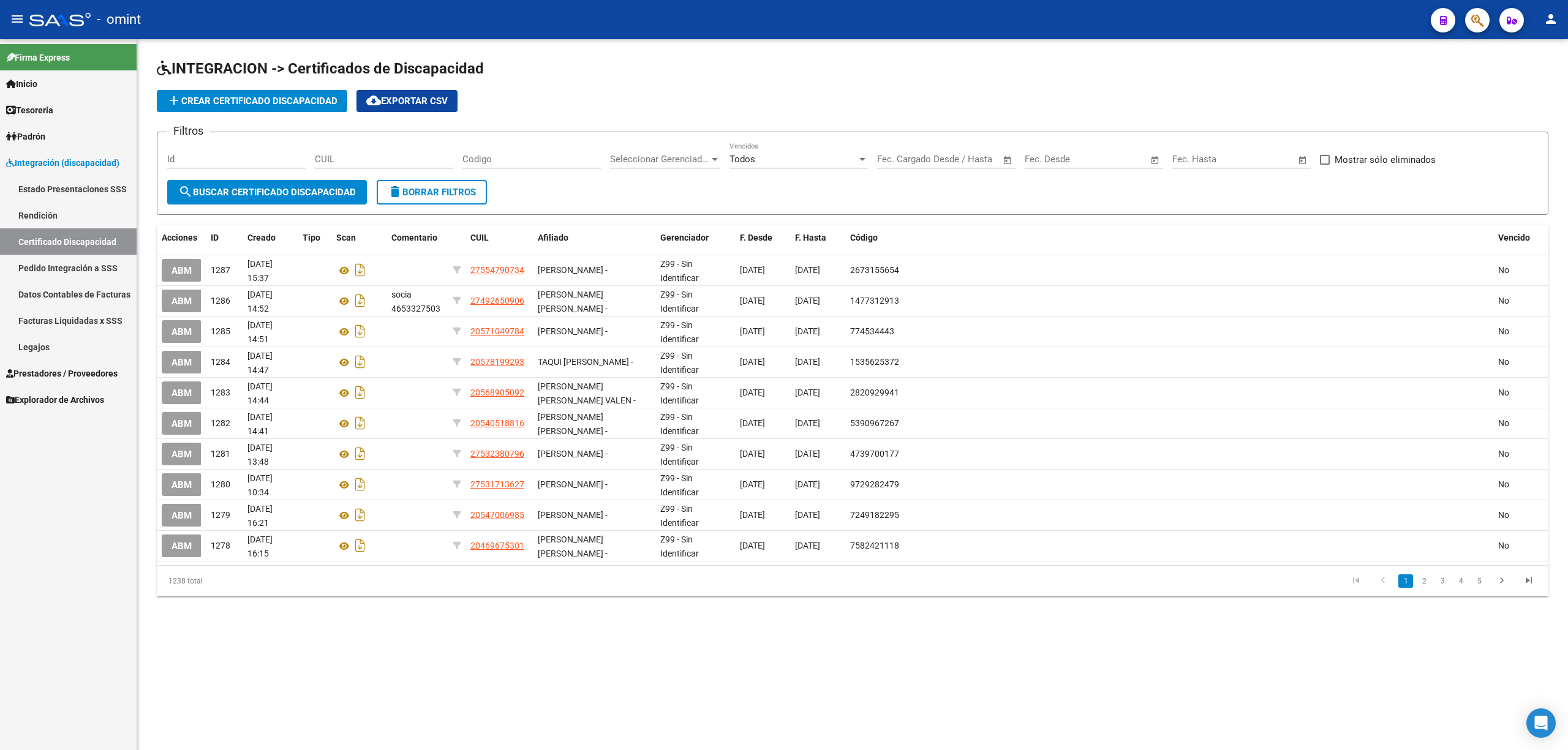
click at [362, 155] on input "CUIL" at bounding box center [384, 159] width 139 height 11
paste input "23-32070919-9"
type input "23-32070919-9"
click at [307, 197] on button "search Buscar Certificado Discapacidad" at bounding box center [267, 192] width 200 height 25
